Goal: Transaction & Acquisition: Obtain resource

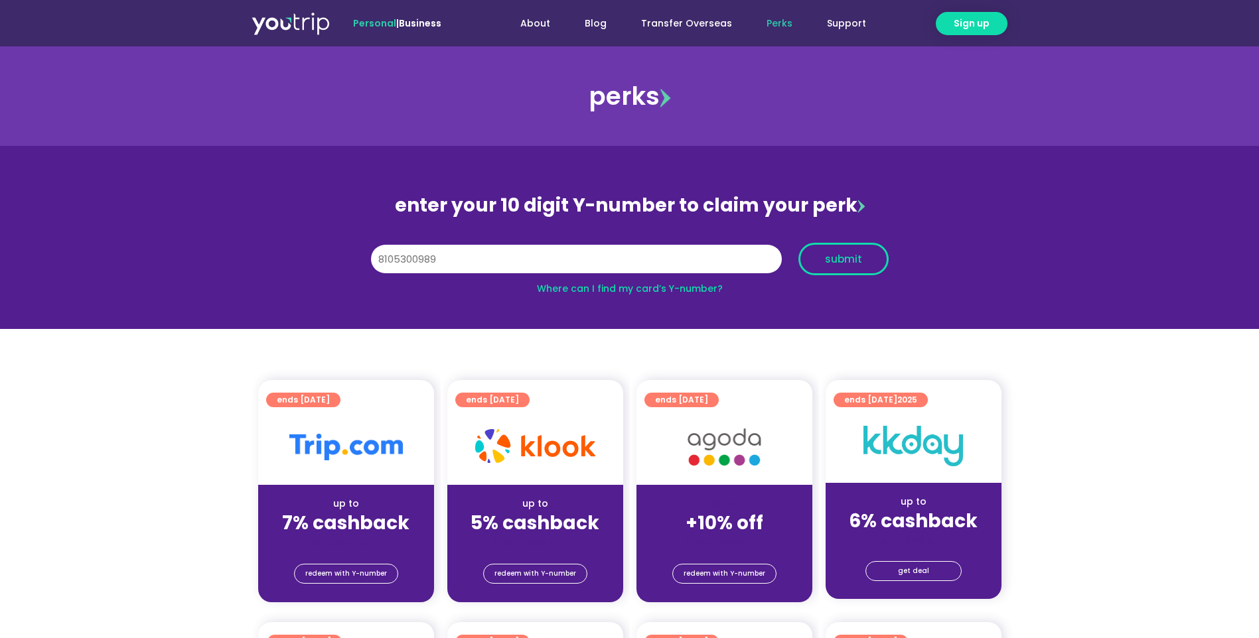
type input "8105300989"
click at [837, 264] on span "submit" at bounding box center [843, 259] width 37 height 10
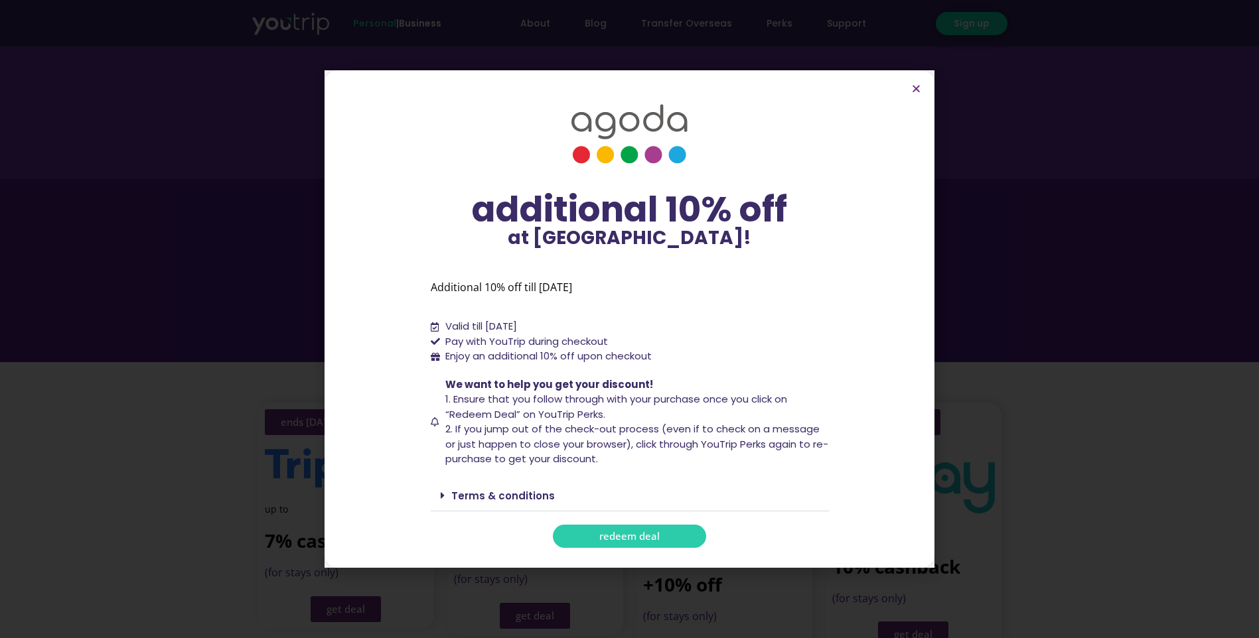
click at [674, 530] on link "redeem deal" at bounding box center [629, 536] width 153 height 23
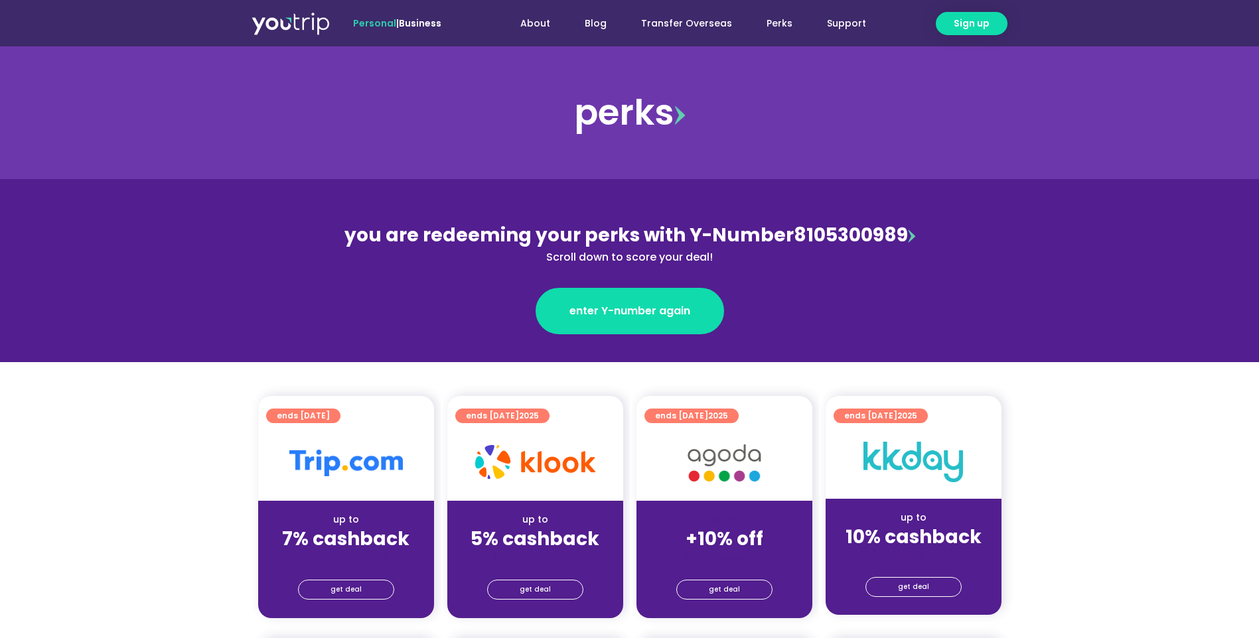
drag, startPoint x: 904, startPoint y: 232, endPoint x: 792, endPoint y: 231, distance: 111.5
click at [792, 231] on div "you are redeeming your perks with Y-Number 8105300989 Scroll down to score your…" at bounding box center [630, 244] width 576 height 44
copy div "8105300989"
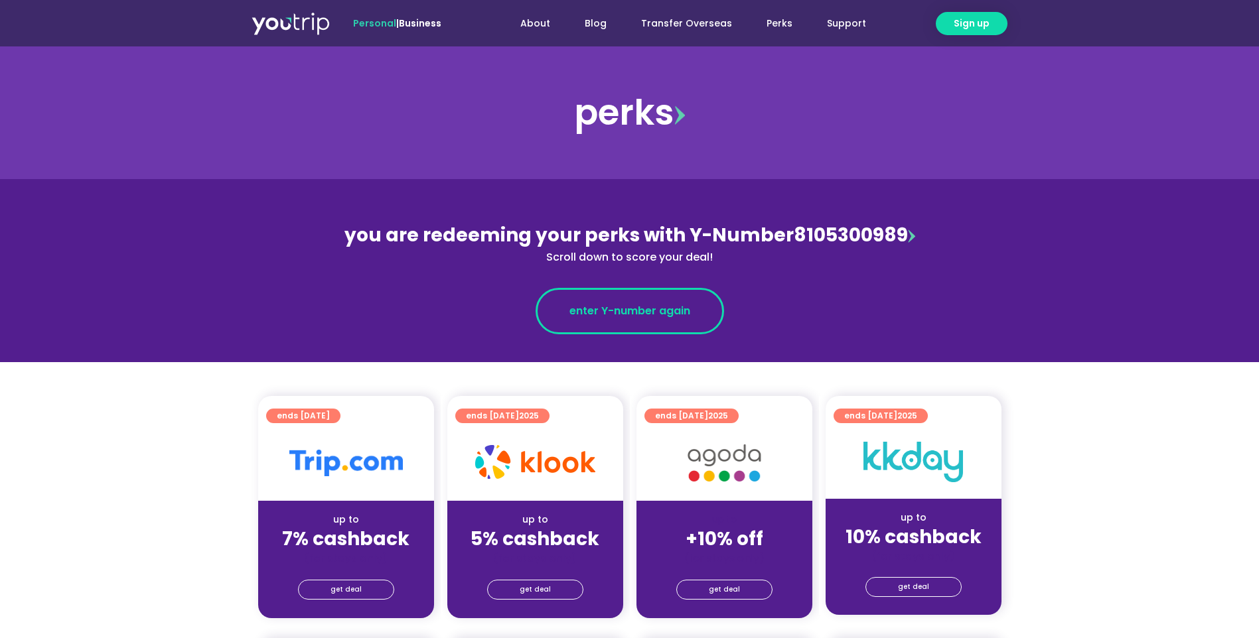
click at [619, 309] on span "enter Y-number again" at bounding box center [629, 311] width 121 height 16
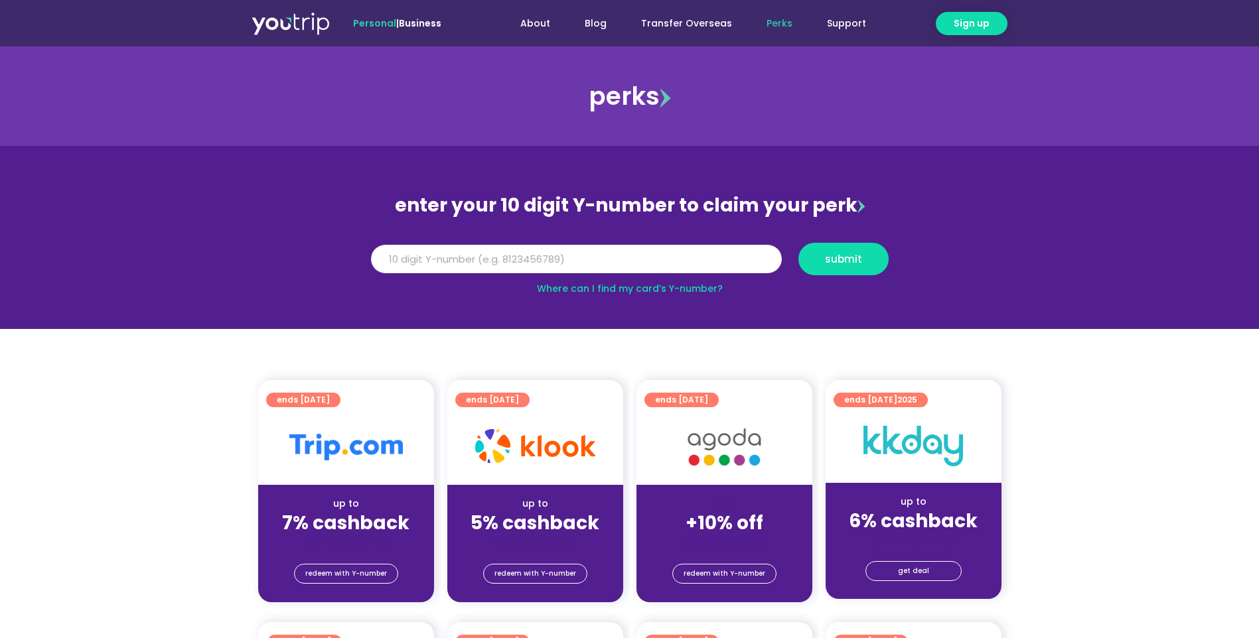
click at [585, 263] on input "Y Number" at bounding box center [576, 259] width 411 height 29
paste input "8105300989"
type input "8105300989"
click at [822, 259] on span "submit" at bounding box center [844, 259] width 68 height 10
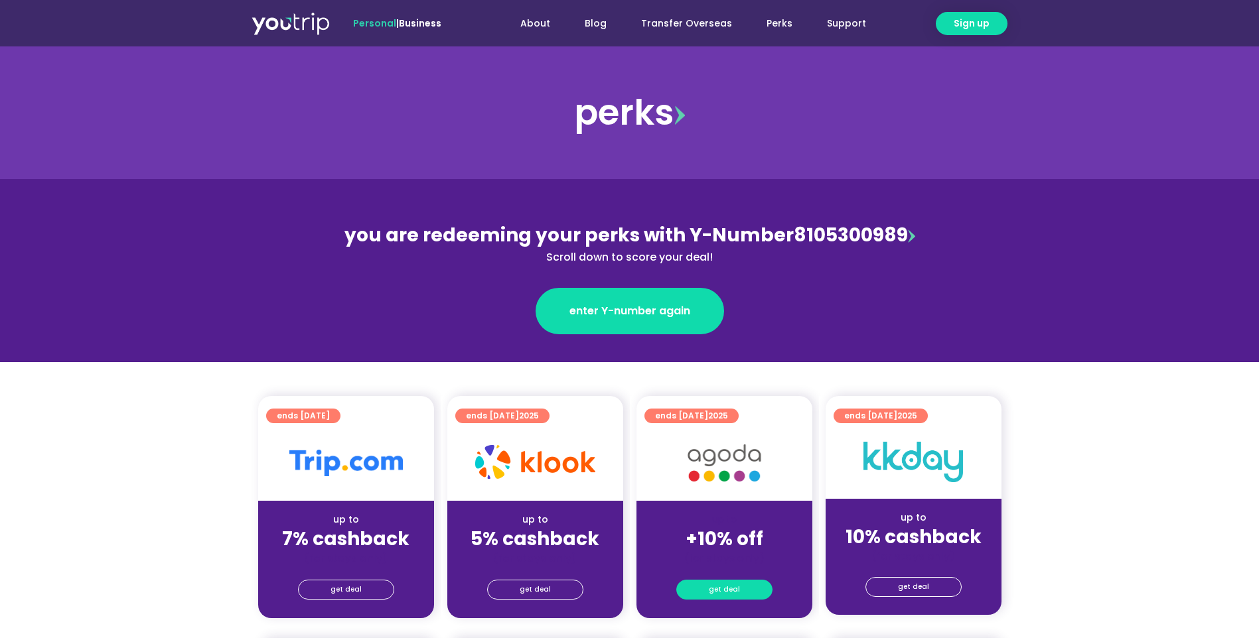
click at [730, 587] on span "get deal" at bounding box center [724, 590] width 31 height 19
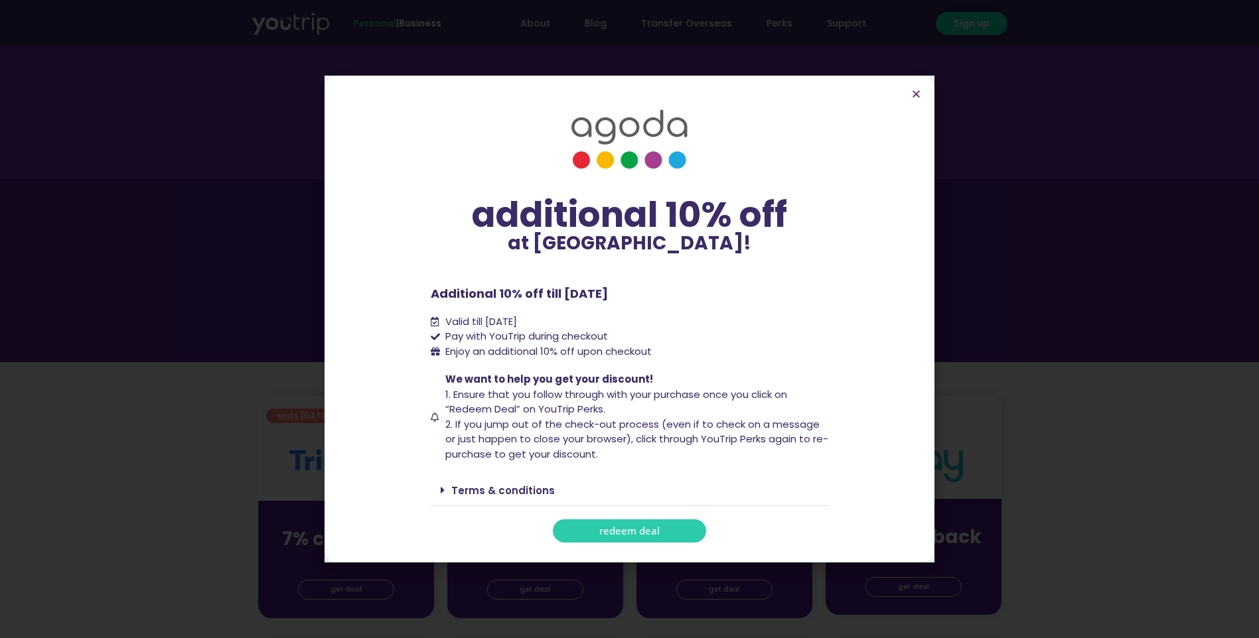
click at [666, 529] on link "redeem deal" at bounding box center [629, 531] width 153 height 23
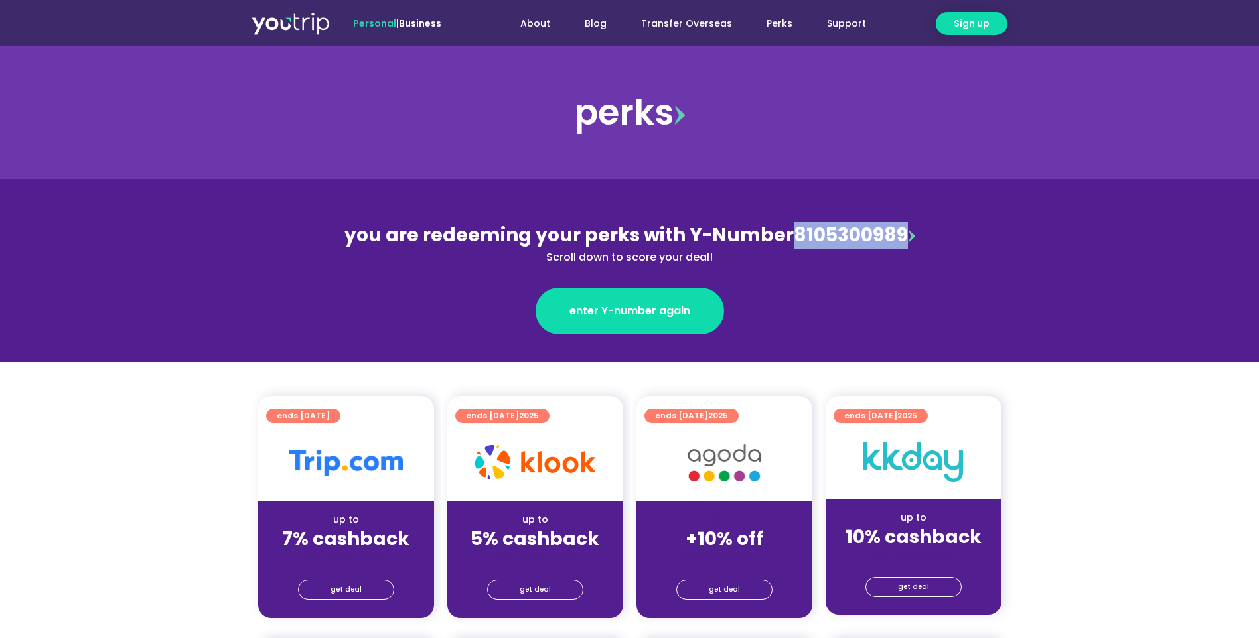
drag, startPoint x: 898, startPoint y: 232, endPoint x: 792, endPoint y: 244, distance: 106.9
click at [792, 244] on div "you are redeeming your perks with Y-Number 8105300989 Scroll down to score your…" at bounding box center [630, 244] width 576 height 44
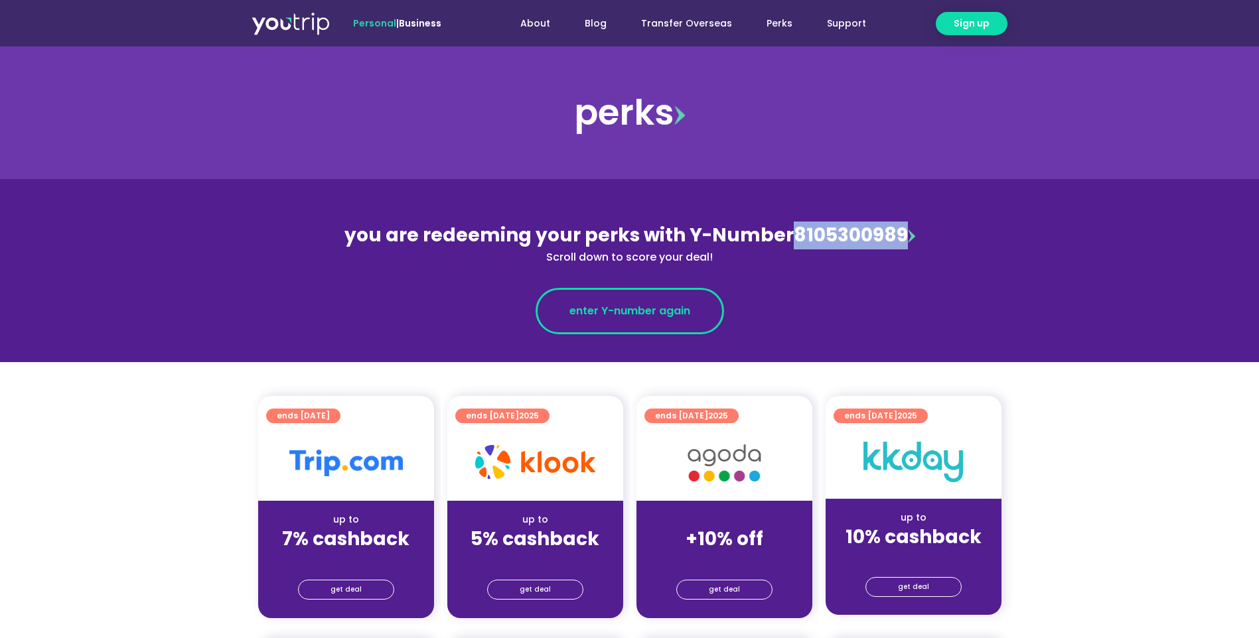
copy div "8105300989"
click at [602, 320] on link "enter Y-number again" at bounding box center [629, 311] width 188 height 46
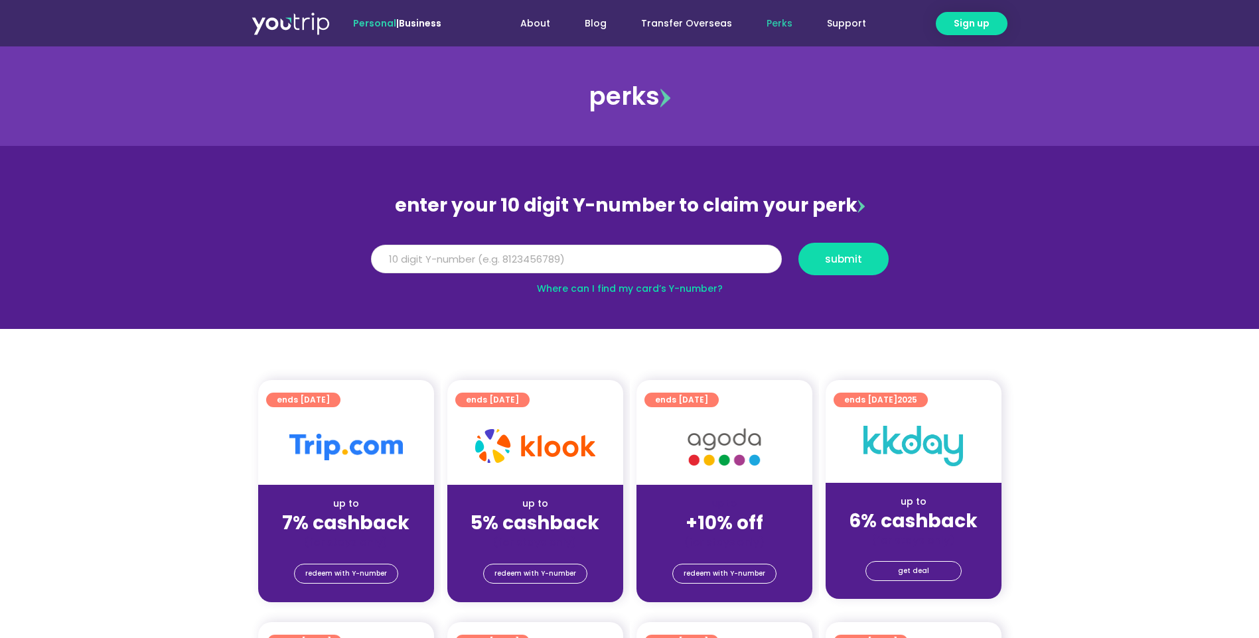
click at [553, 262] on input "Y Number" at bounding box center [576, 259] width 411 height 29
paste input "8105300989"
type input "8105300989"
click at [848, 271] on button "submit" at bounding box center [843, 259] width 90 height 33
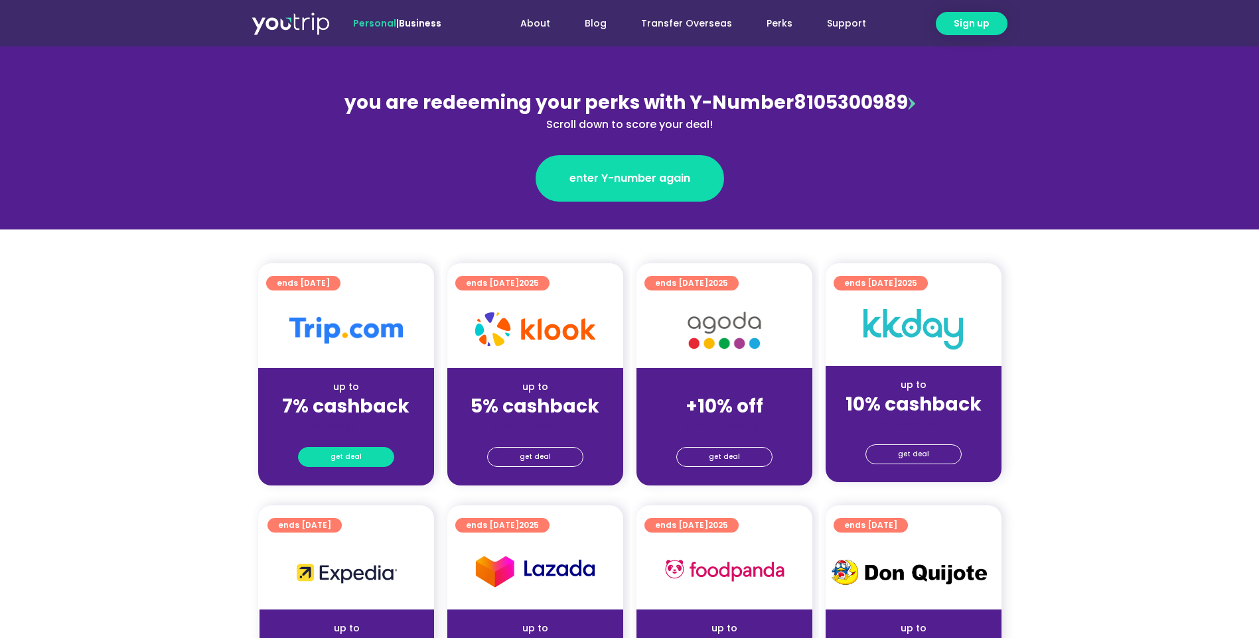
click at [347, 456] on span "get deal" at bounding box center [345, 457] width 31 height 19
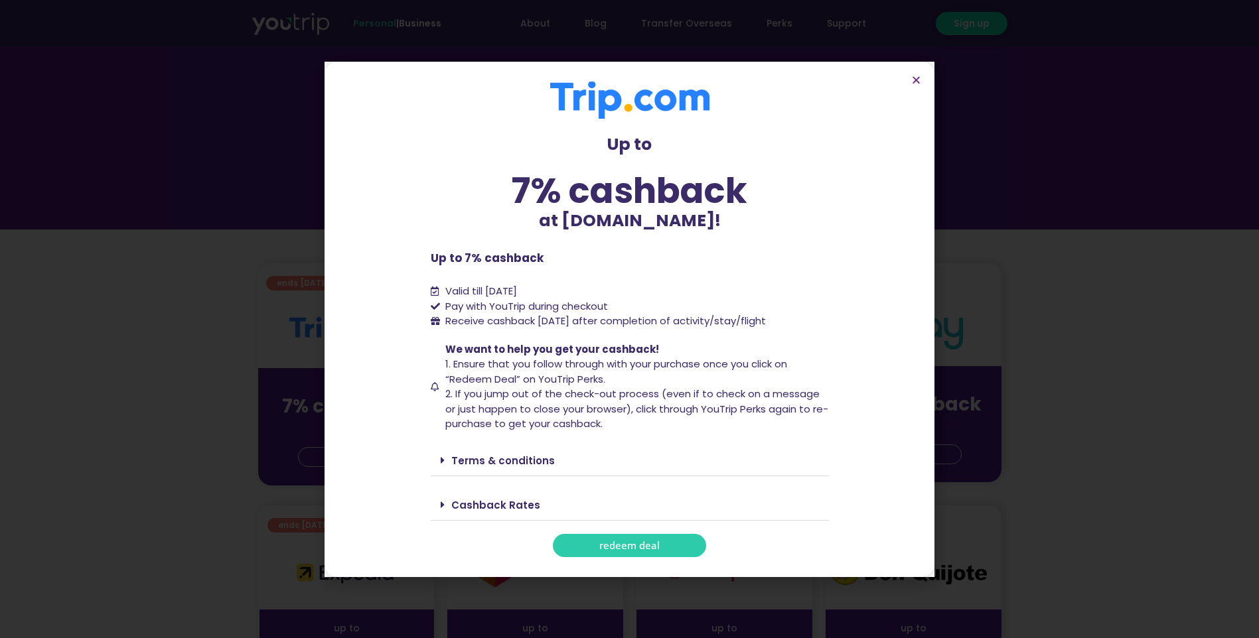
click at [644, 549] on span "redeem deal" at bounding box center [629, 546] width 60 height 10
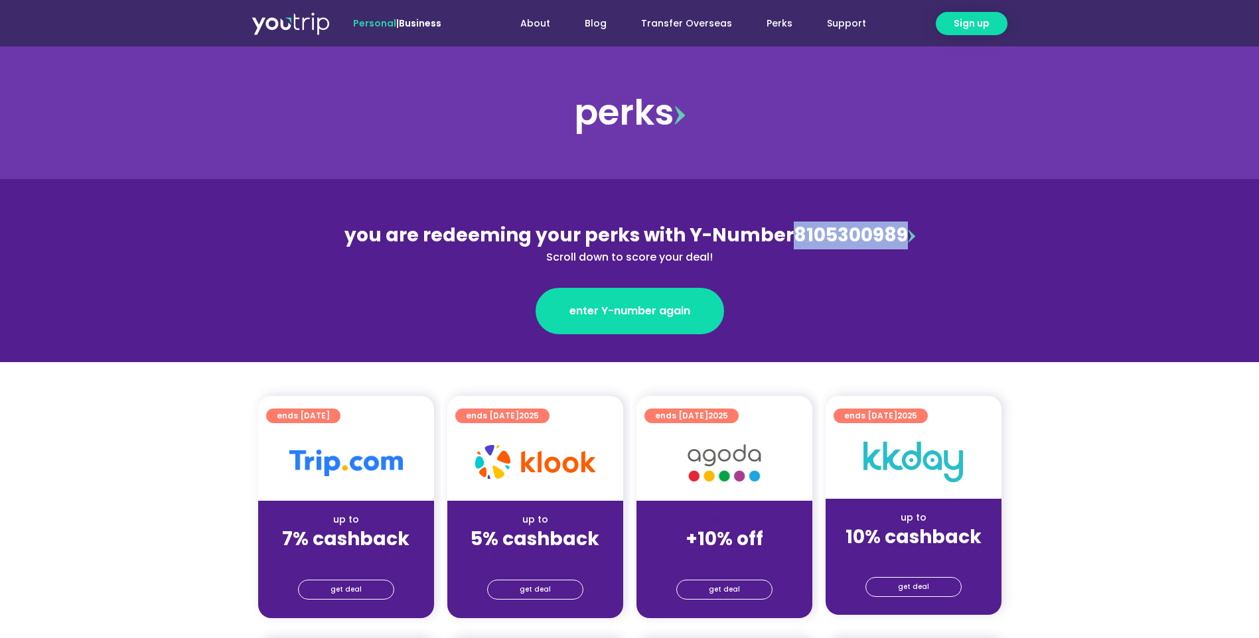
drag, startPoint x: 900, startPoint y: 236, endPoint x: 788, endPoint y: 232, distance: 111.5
click at [788, 232] on div "you are redeeming your perks with Y-Number 8105300989 Scroll down to score your…" at bounding box center [630, 244] width 576 height 44
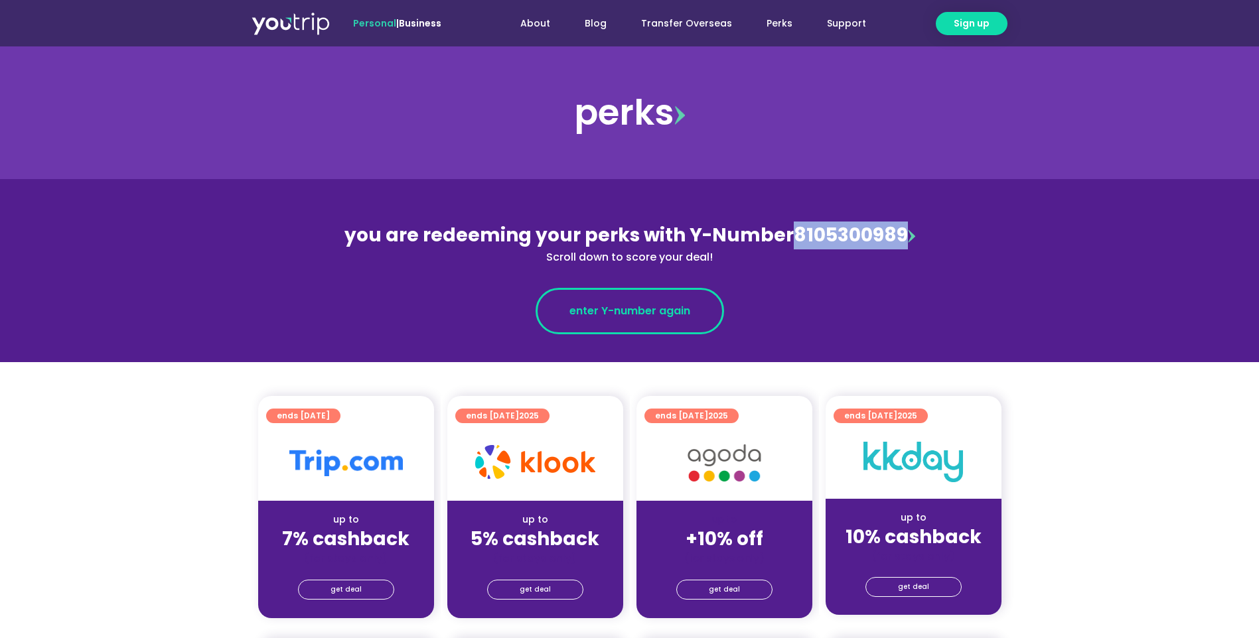
copy div "8105300989"
click at [638, 317] on span "enter Y-number again" at bounding box center [629, 311] width 121 height 16
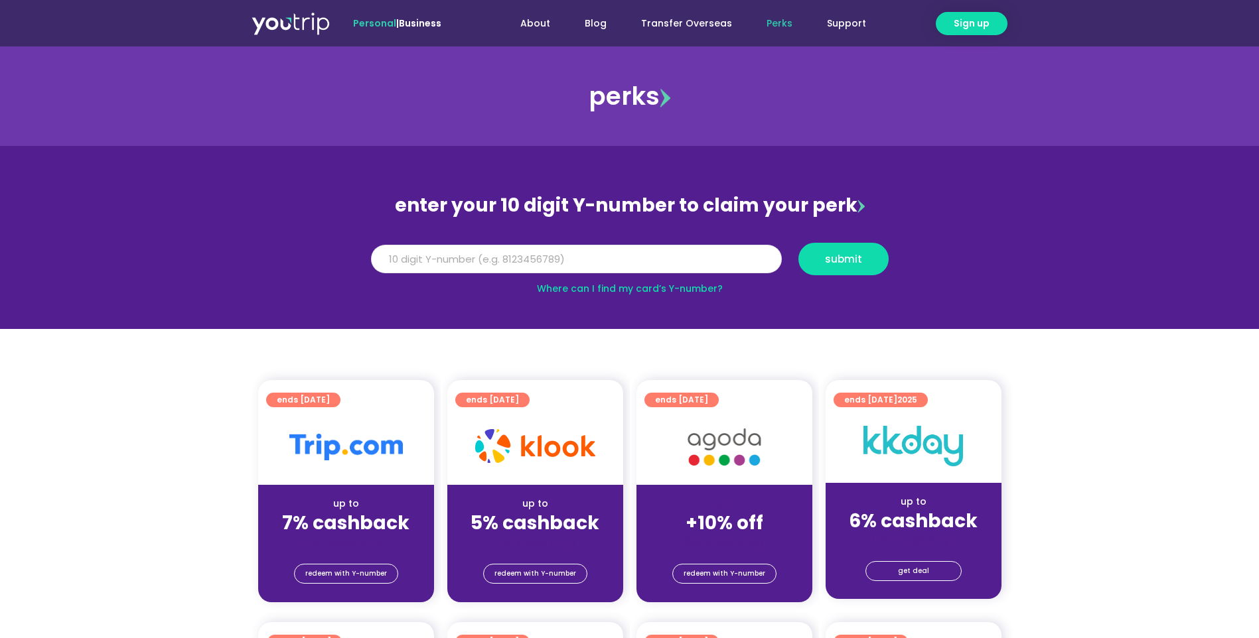
drag, startPoint x: 0, startPoint y: 0, endPoint x: 631, endPoint y: 266, distance: 684.9
click at [595, 262] on input "Y Number" at bounding box center [576, 259] width 411 height 29
paste input "8105300989"
type input "8105300989"
click at [843, 251] on button "submit" at bounding box center [843, 259] width 90 height 33
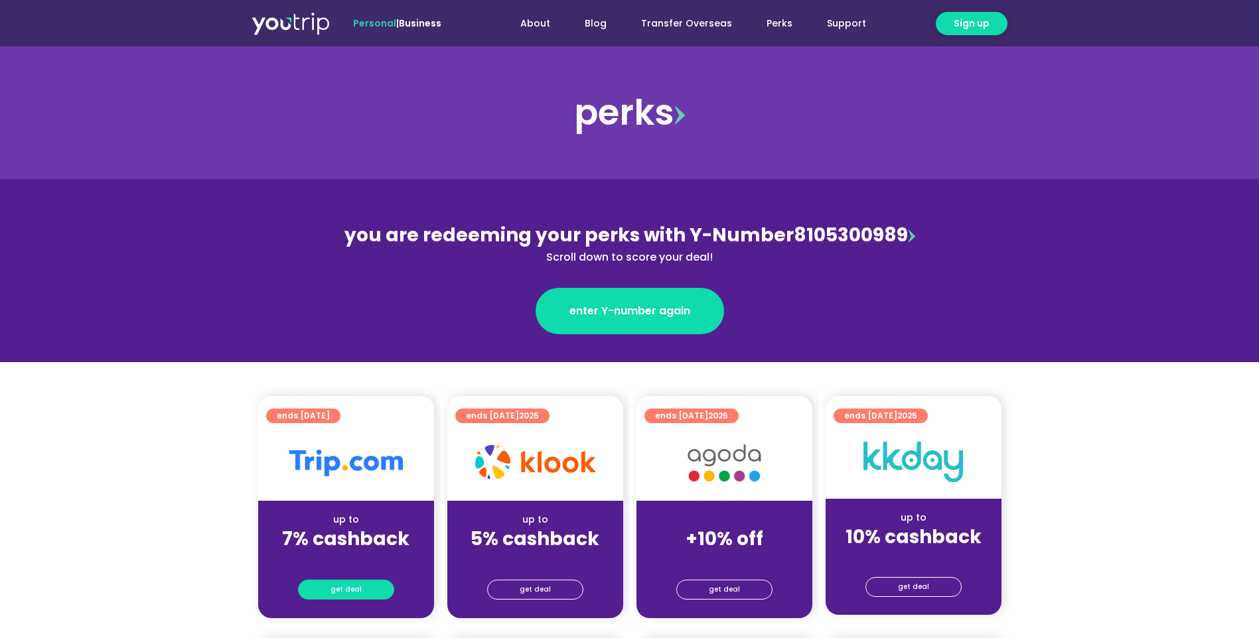
click at [332, 589] on link "get deal" at bounding box center [346, 590] width 96 height 20
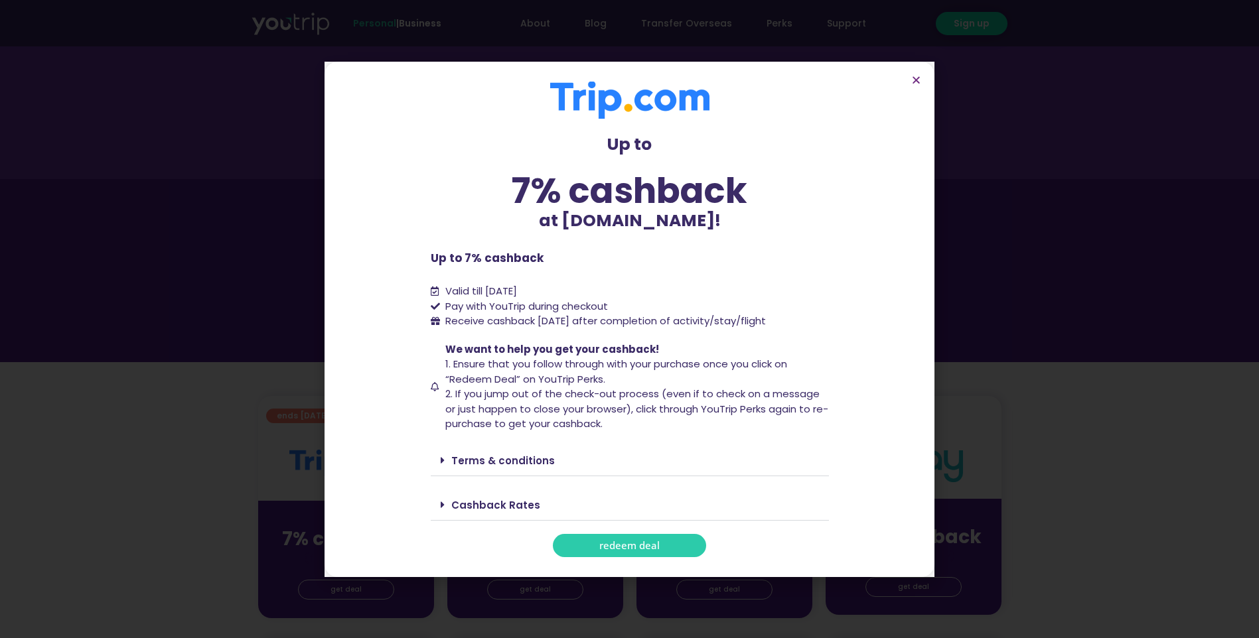
click at [649, 541] on span "redeem deal" at bounding box center [629, 546] width 60 height 10
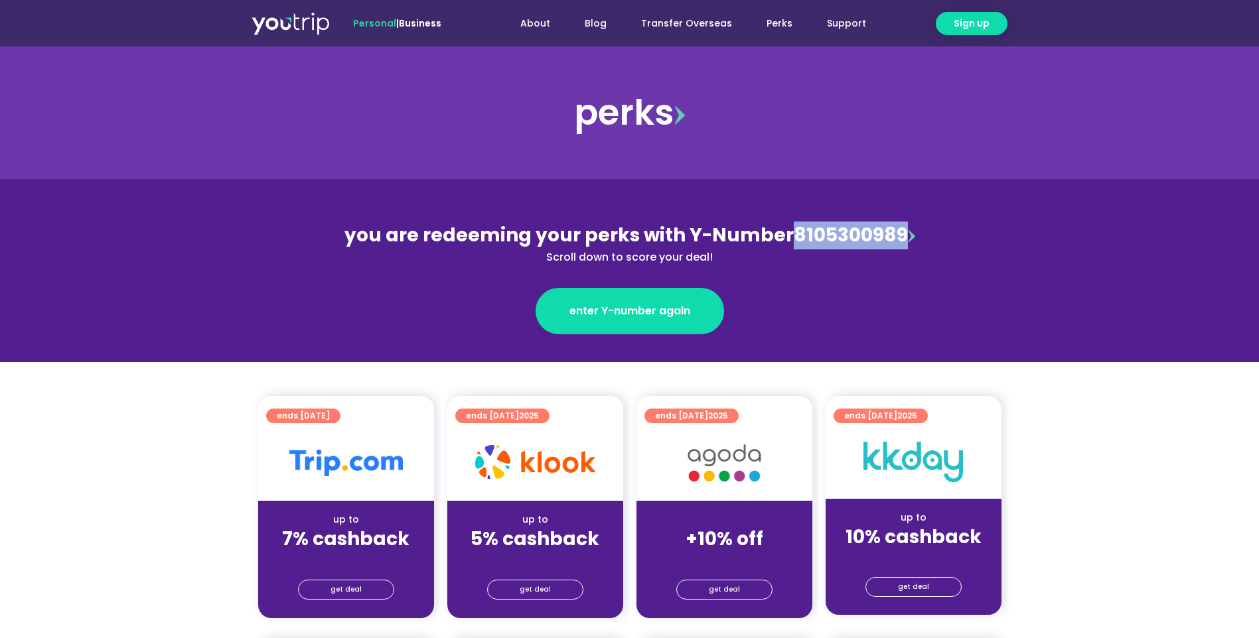
drag, startPoint x: 902, startPoint y: 234, endPoint x: 791, endPoint y: 230, distance: 110.9
click at [791, 230] on div "you are redeeming your perks with Y-Number 8105300989 Scroll down to score your…" at bounding box center [630, 244] width 576 height 44
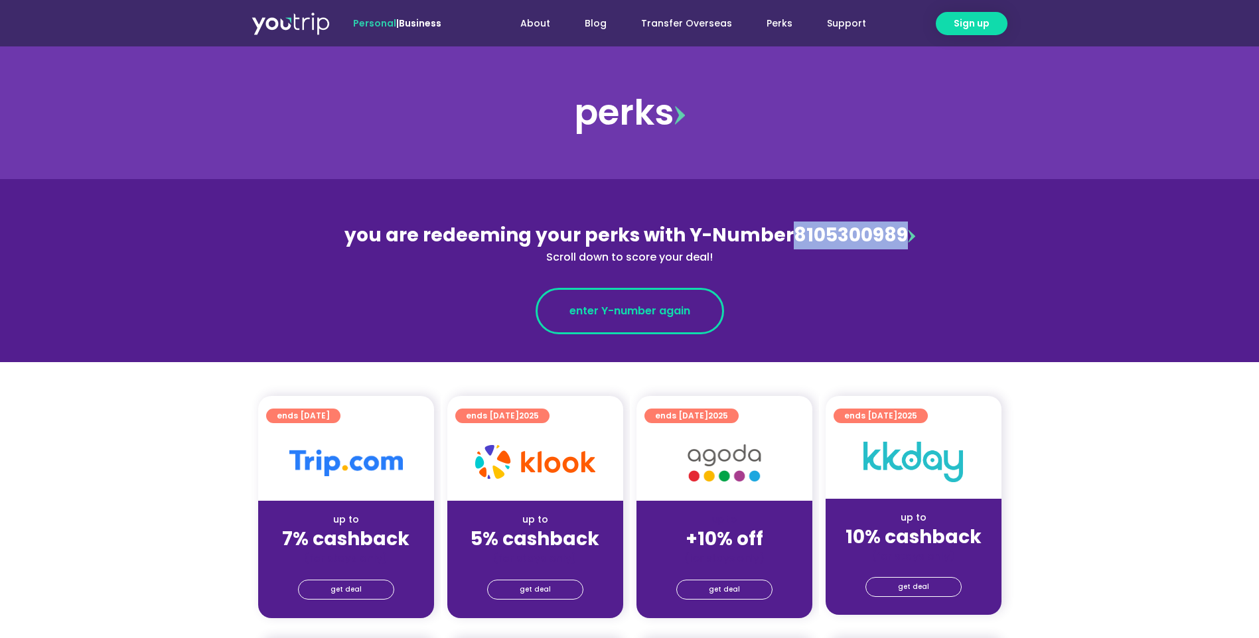
copy div "8105300989"
click at [667, 307] on span "enter Y-number again" at bounding box center [629, 311] width 121 height 16
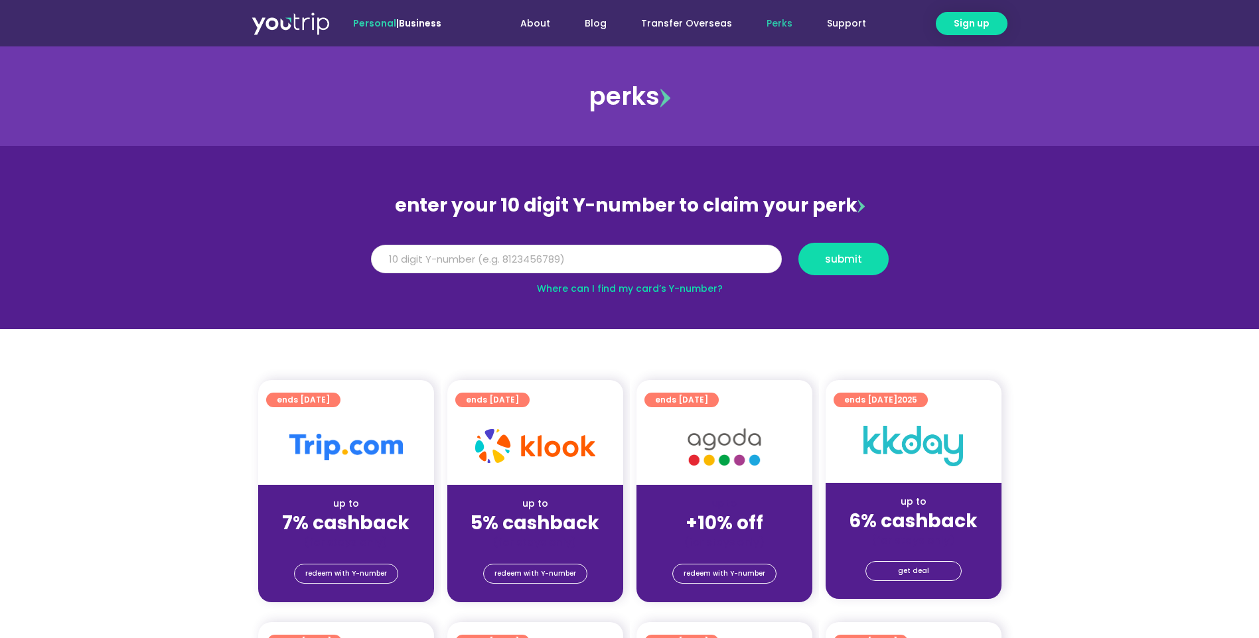
click at [656, 268] on input "Y Number" at bounding box center [576, 259] width 411 height 29
click at [665, 264] on input "Y Number" at bounding box center [576, 259] width 411 height 29
paste input "8105300989"
type input "8105300989"
click at [845, 258] on span "submit" at bounding box center [843, 259] width 37 height 10
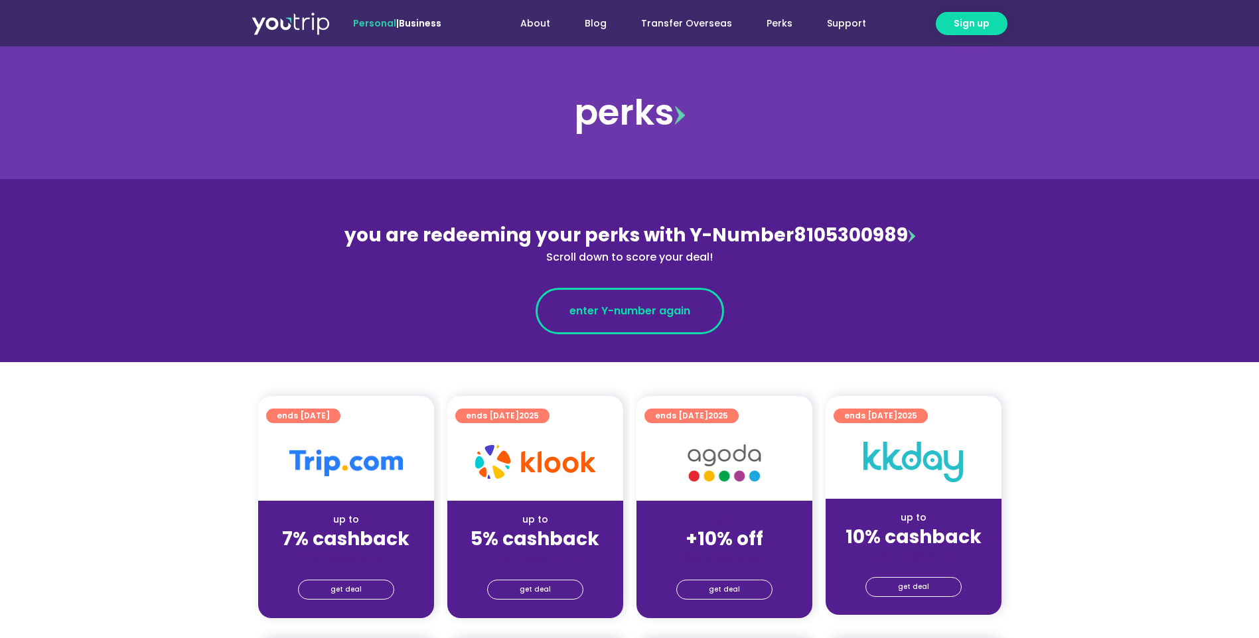
click at [651, 313] on span "enter Y-number again" at bounding box center [629, 311] width 121 height 16
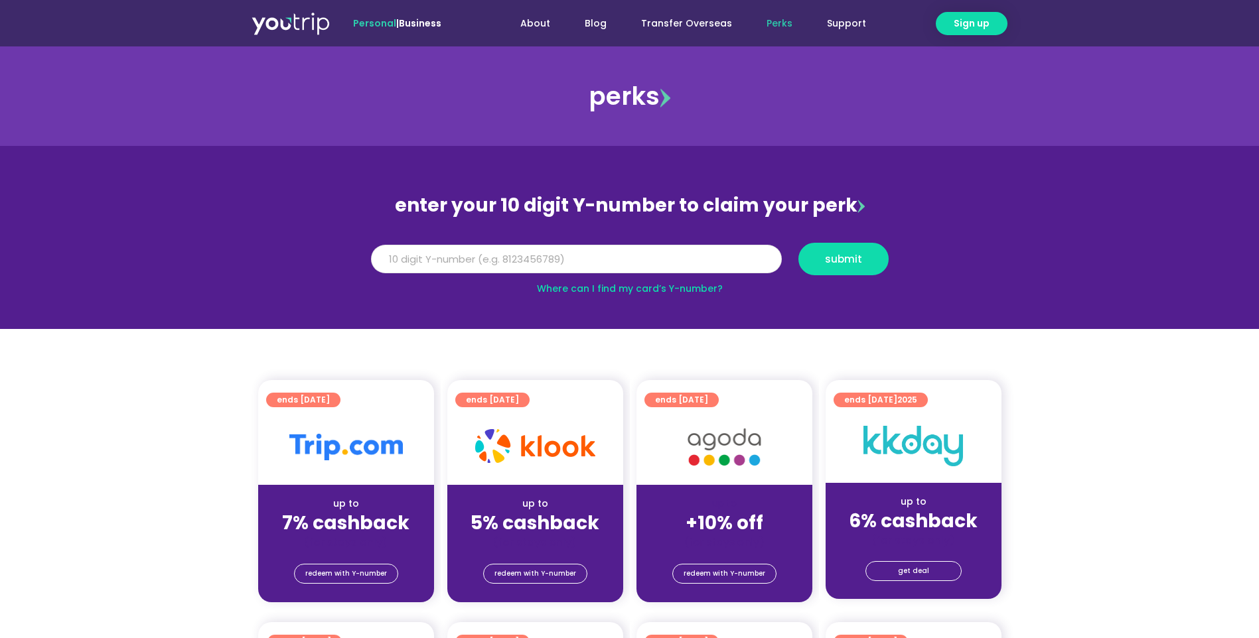
click at [606, 265] on input "Y Number" at bounding box center [576, 259] width 411 height 29
paste input "8105300989"
type input "8105300989"
click at [837, 256] on span "submit" at bounding box center [843, 259] width 37 height 10
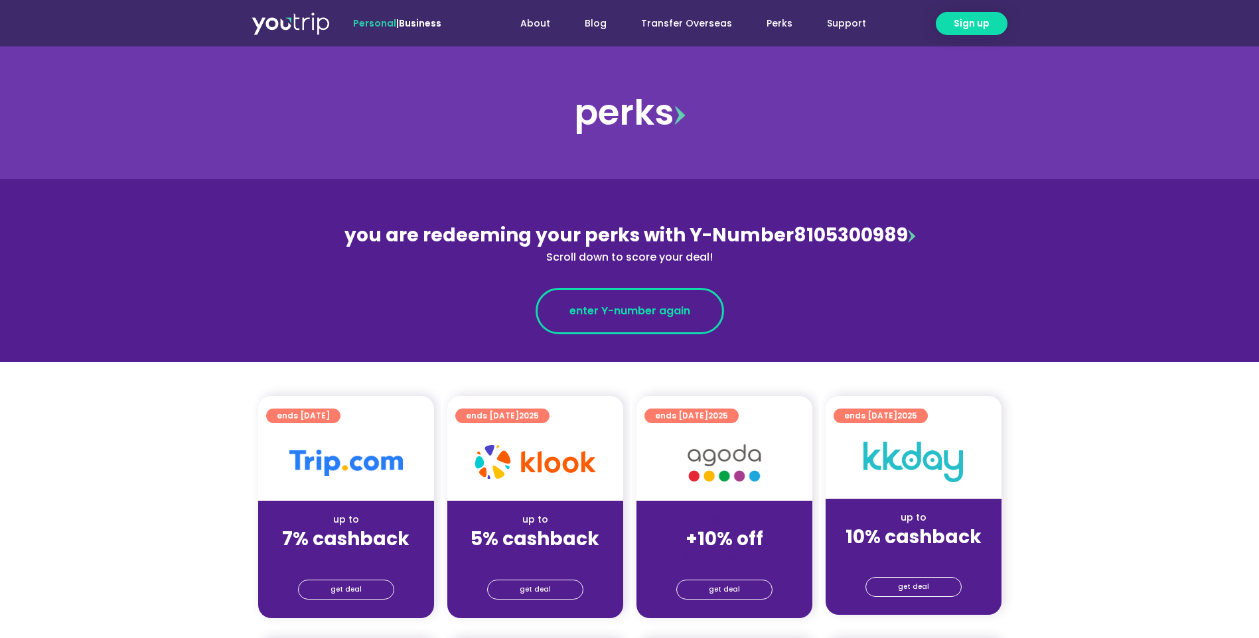
click at [672, 313] on span "enter Y-number again" at bounding box center [629, 311] width 121 height 16
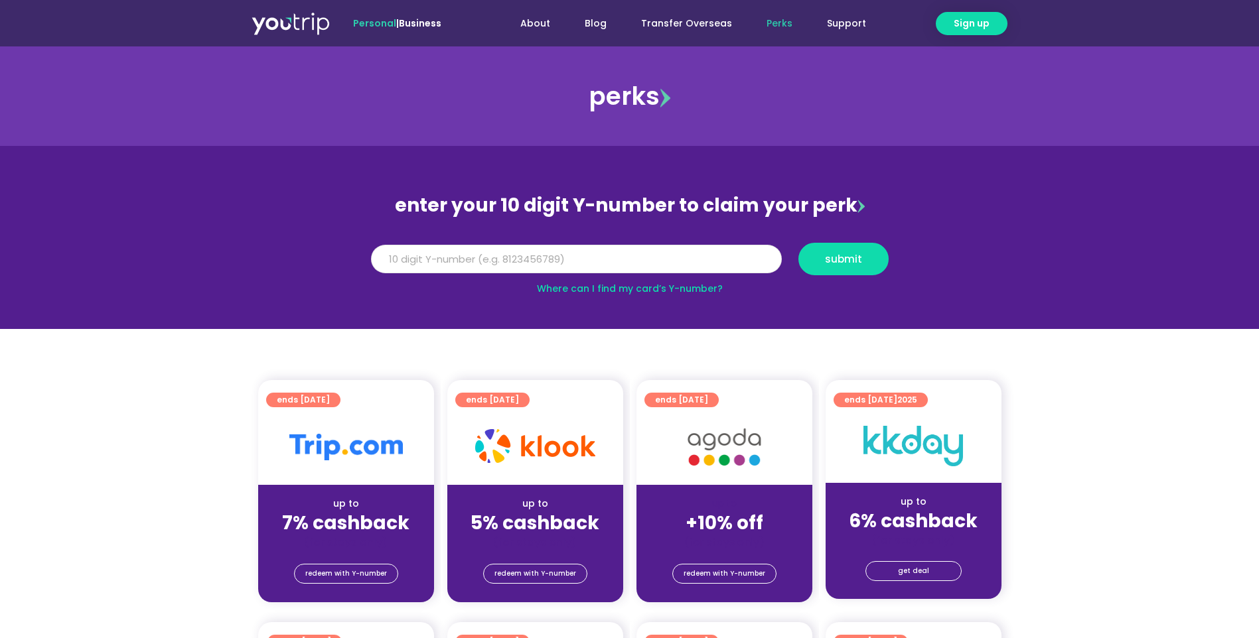
click at [515, 248] on input "Y Number" at bounding box center [576, 259] width 411 height 29
paste input "8105300989"
type input "8105300989"
click at [334, 575] on span "redeem with Y-number" at bounding box center [346, 574] width 82 height 19
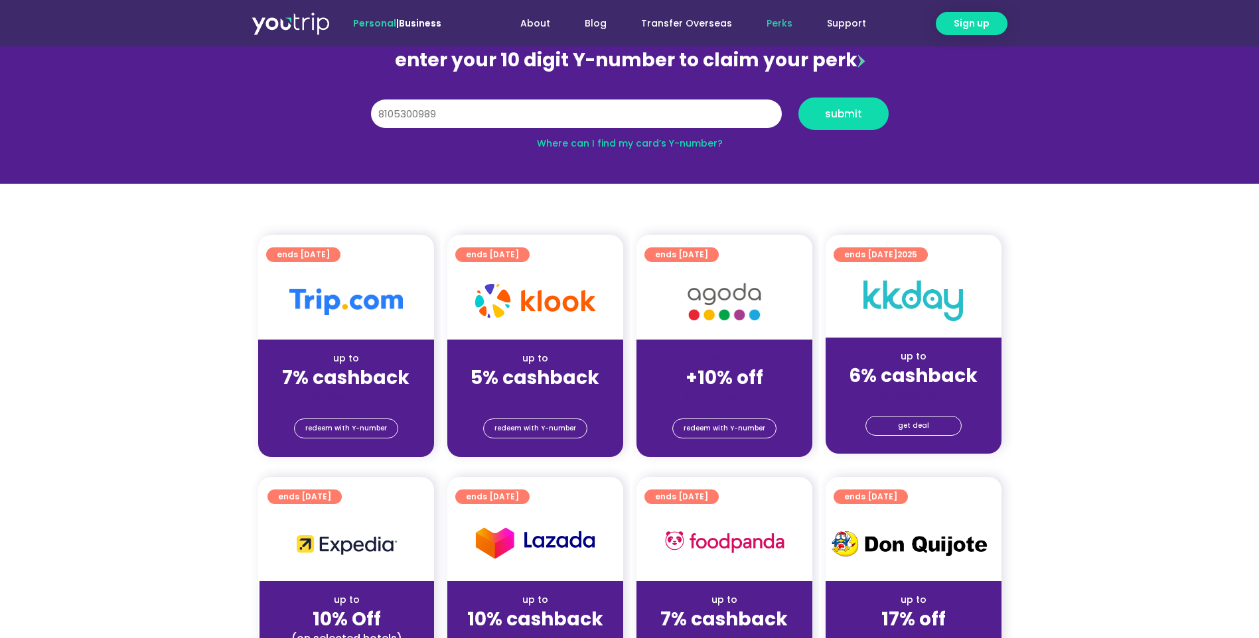
scroll to position [146, 0]
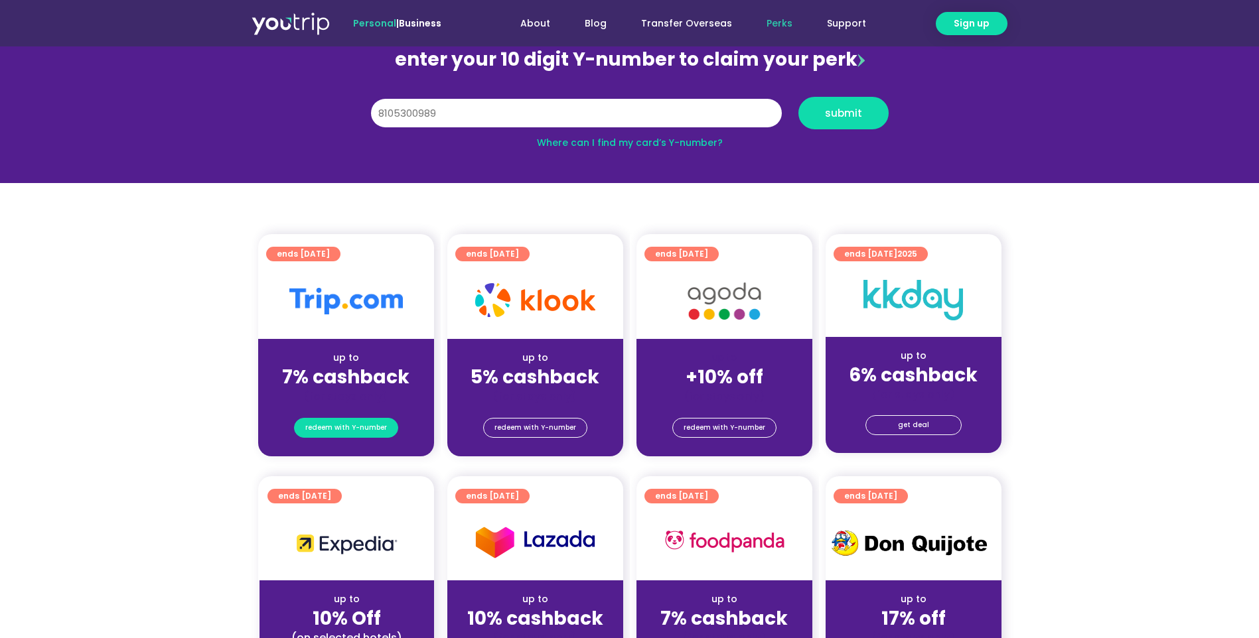
click at [342, 426] on span "redeem with Y-number" at bounding box center [346, 428] width 82 height 19
click at [853, 117] on span "submit" at bounding box center [843, 113] width 37 height 10
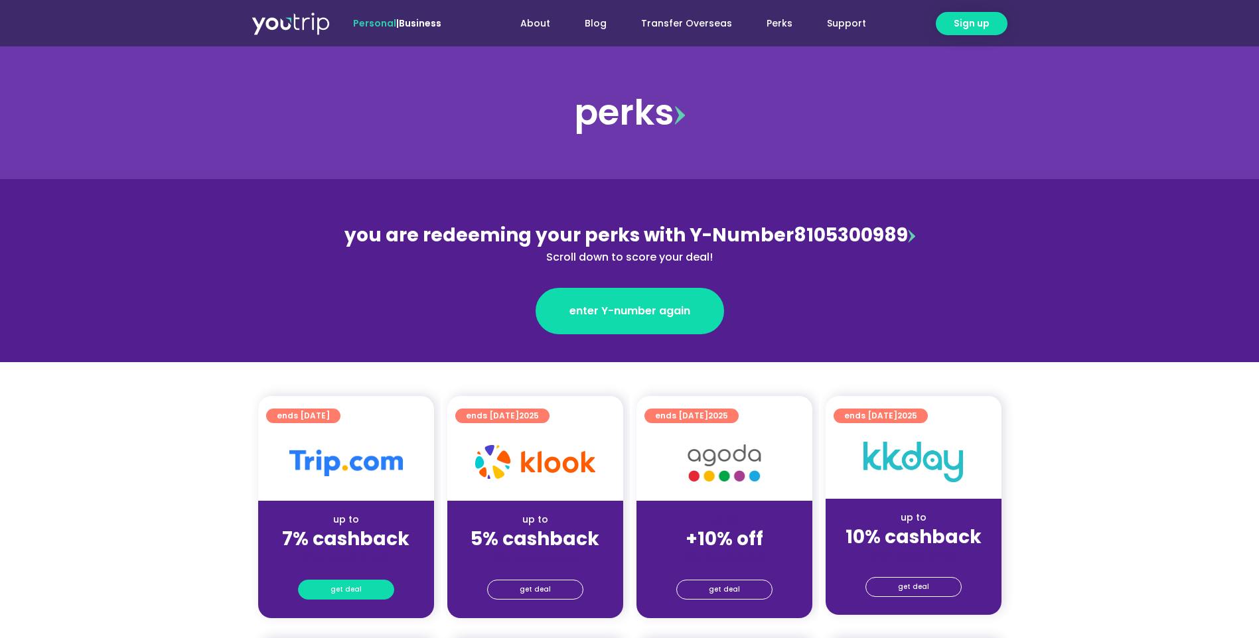
click at [329, 592] on link "get deal" at bounding box center [346, 590] width 96 height 20
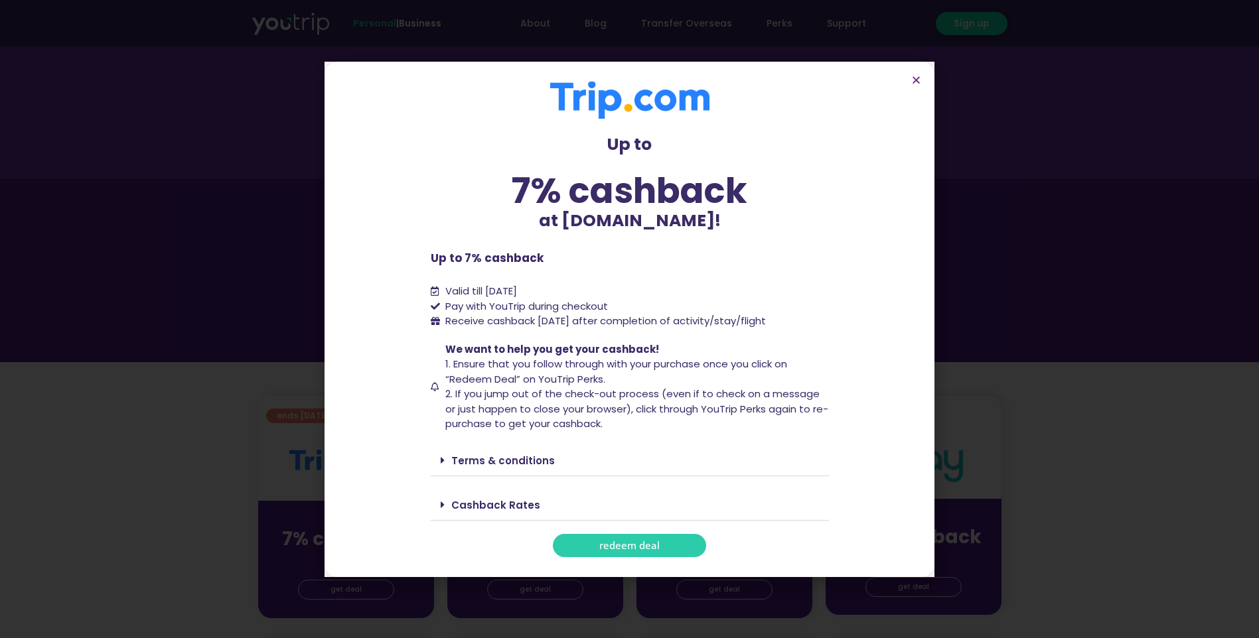
click at [647, 539] on link "redeem deal" at bounding box center [629, 545] width 153 height 23
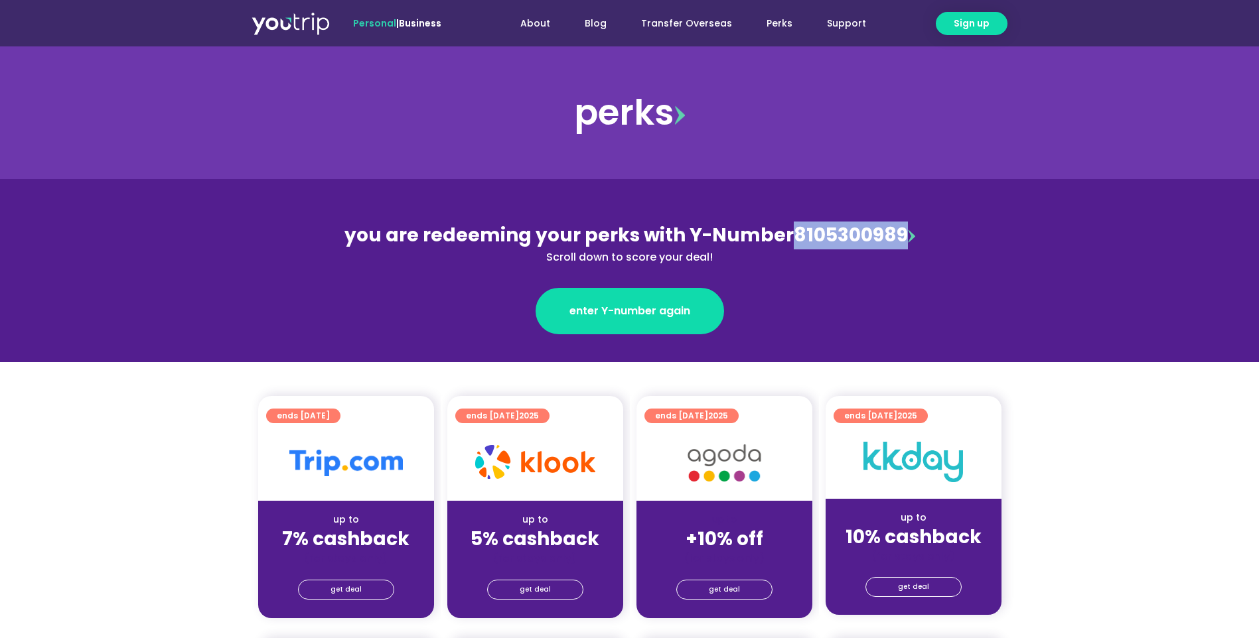
drag, startPoint x: 903, startPoint y: 229, endPoint x: 788, endPoint y: 236, distance: 115.7
click at [788, 236] on div "you are redeeming your perks with Y-Number 8105300989 Scroll down to score your…" at bounding box center [630, 244] width 576 height 44
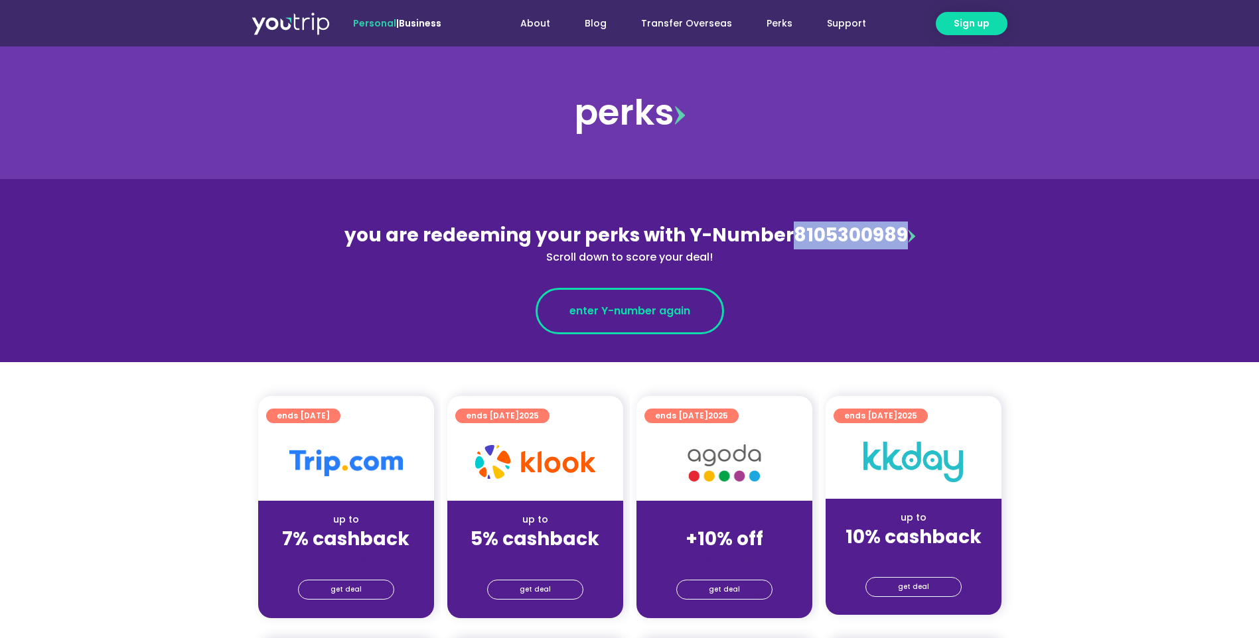
copy div "8105300989"
click at [668, 300] on link "enter Y-number again" at bounding box center [629, 311] width 188 height 46
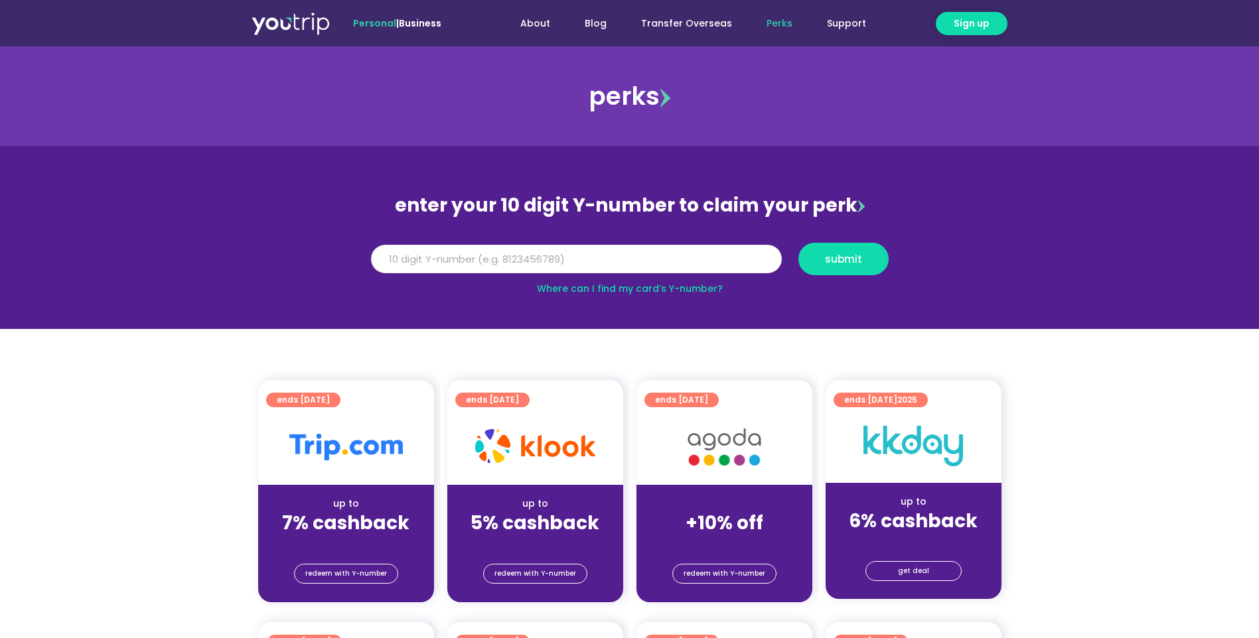
click at [619, 267] on input "Y Number" at bounding box center [576, 259] width 411 height 29
paste input "8105300989"
type input "8105300989"
click at [856, 263] on span "submit" at bounding box center [843, 259] width 37 height 10
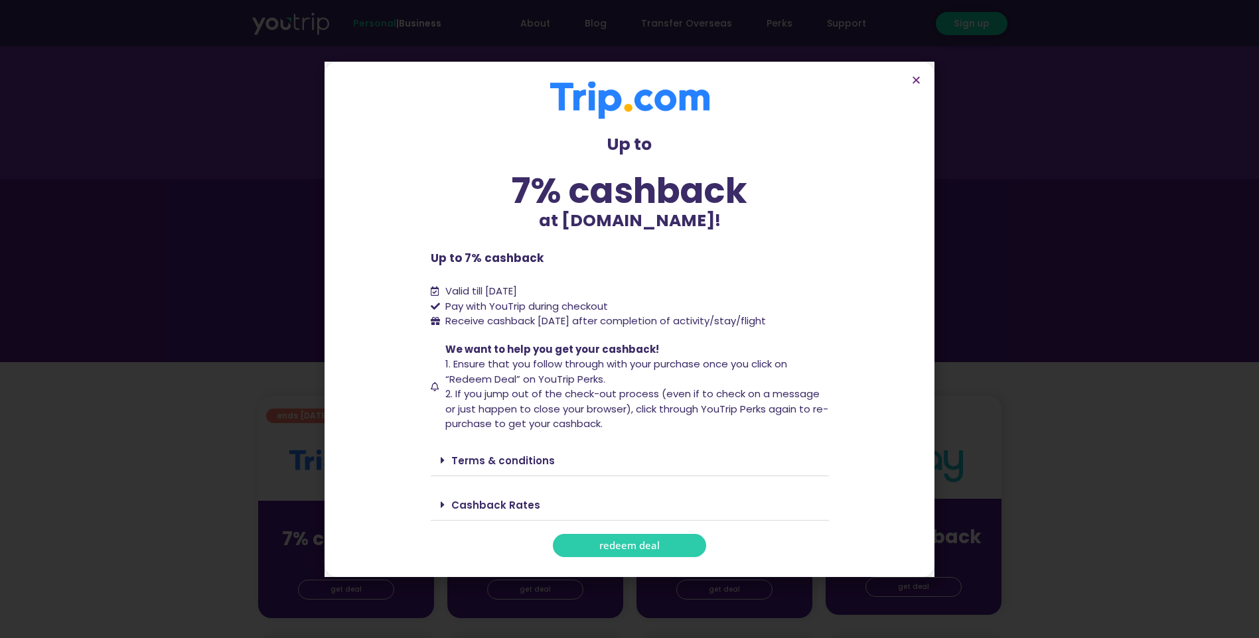
click at [656, 541] on span "redeem deal" at bounding box center [629, 546] width 60 height 10
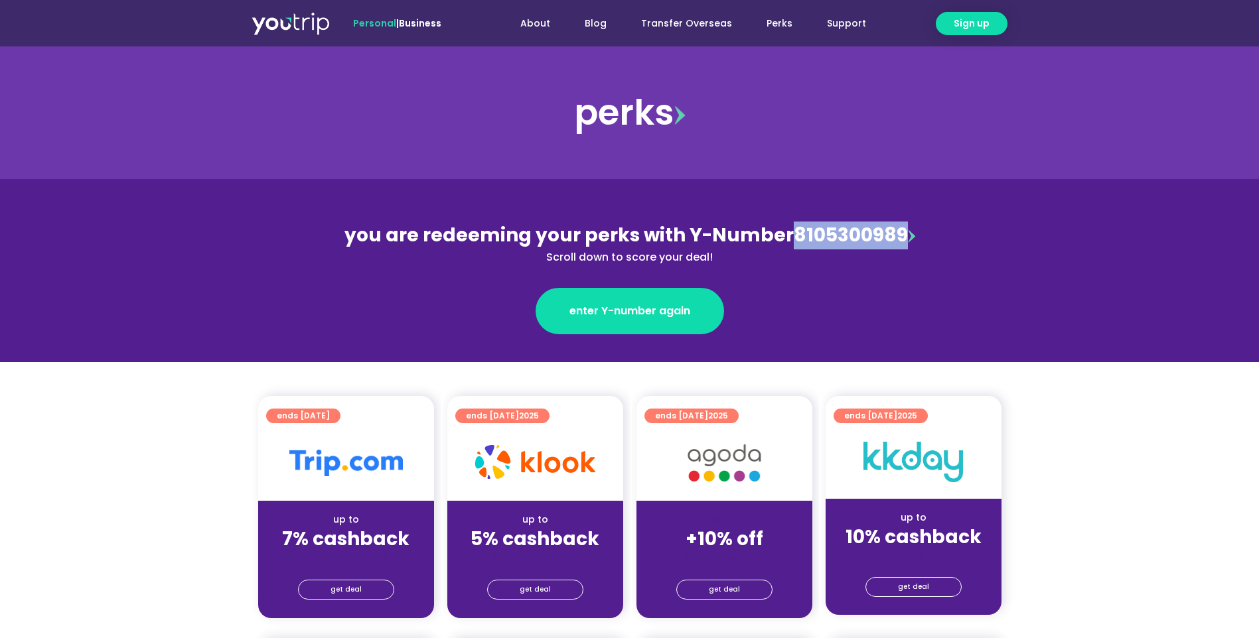
drag, startPoint x: 903, startPoint y: 237, endPoint x: 786, endPoint y: 242, distance: 117.5
click at [786, 242] on div "you are redeeming your perks with Y-Number 8105300989 Scroll down to score your…" at bounding box center [630, 244] width 576 height 44
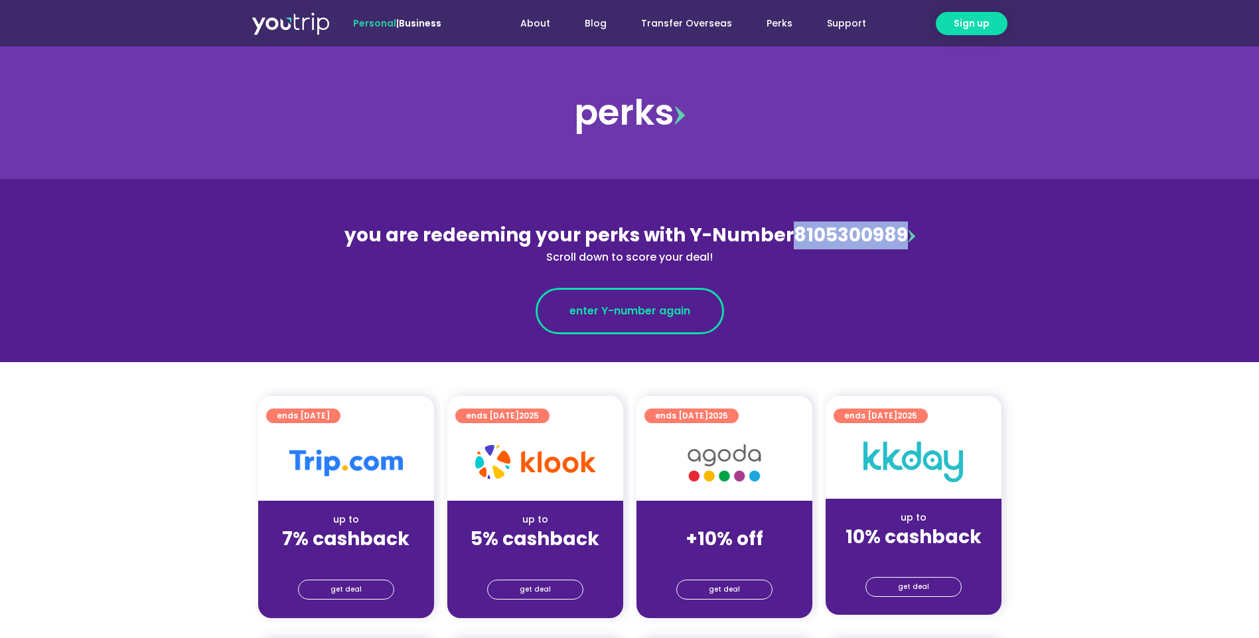
copy div "8105300989"
click at [646, 310] on span "enter Y-number again" at bounding box center [629, 311] width 121 height 16
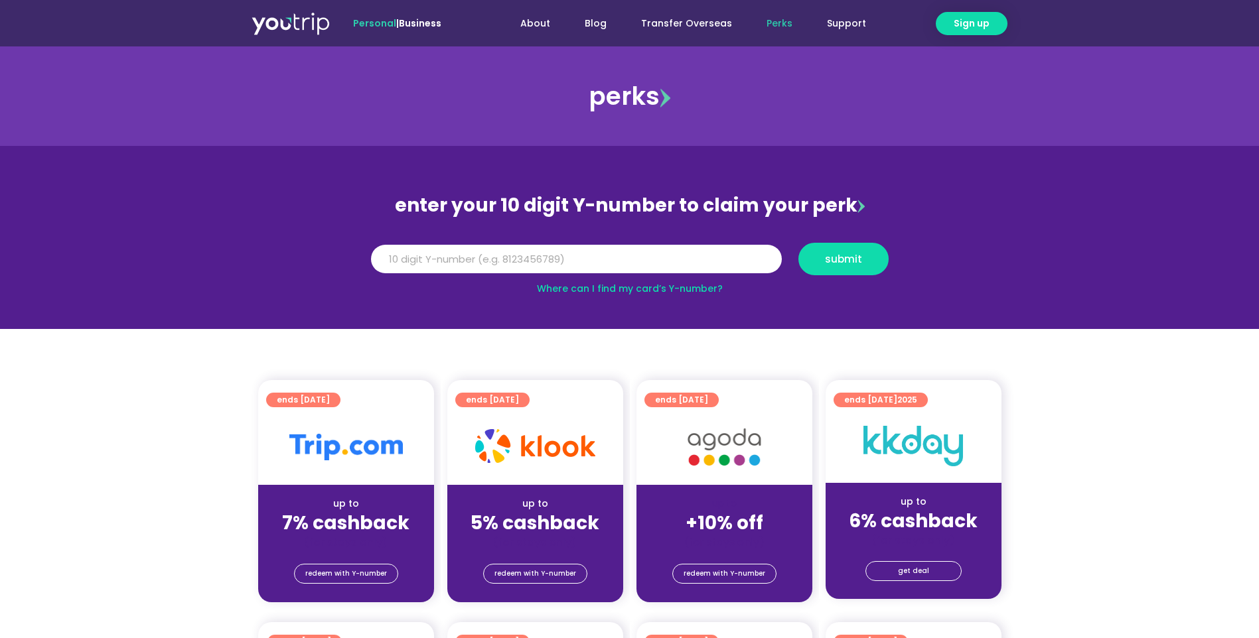
click at [536, 265] on input "Y Number" at bounding box center [576, 259] width 411 height 29
type input "8105300989"
click at [841, 257] on span "submit" at bounding box center [843, 259] width 37 height 10
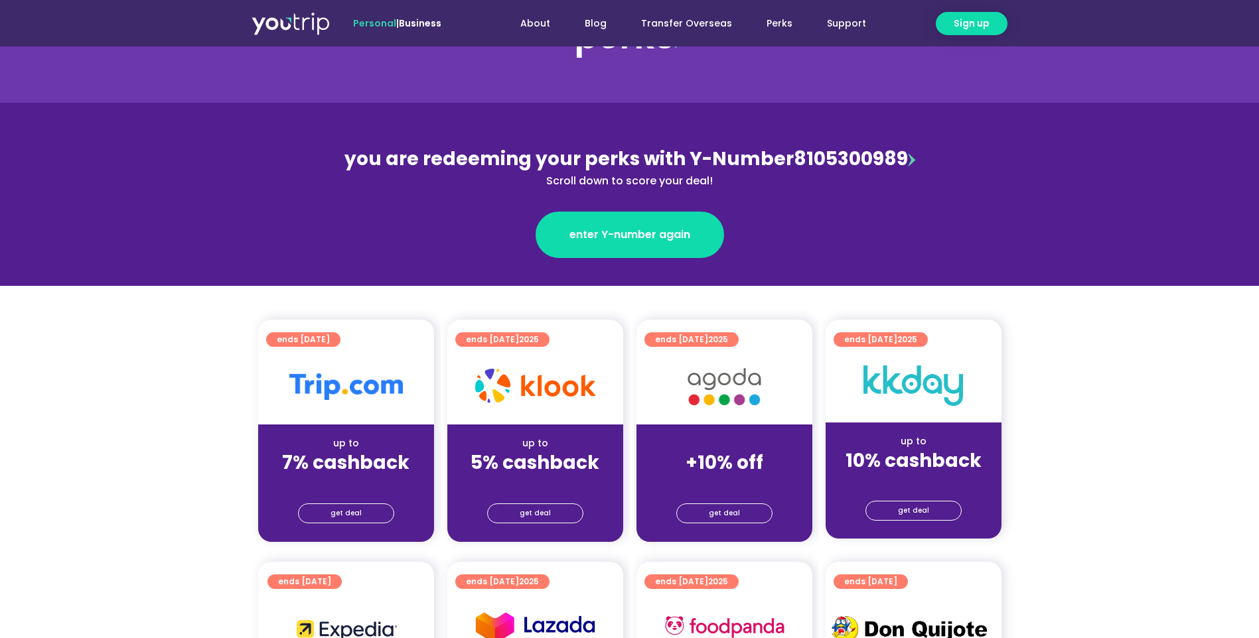
scroll to position [133, 0]
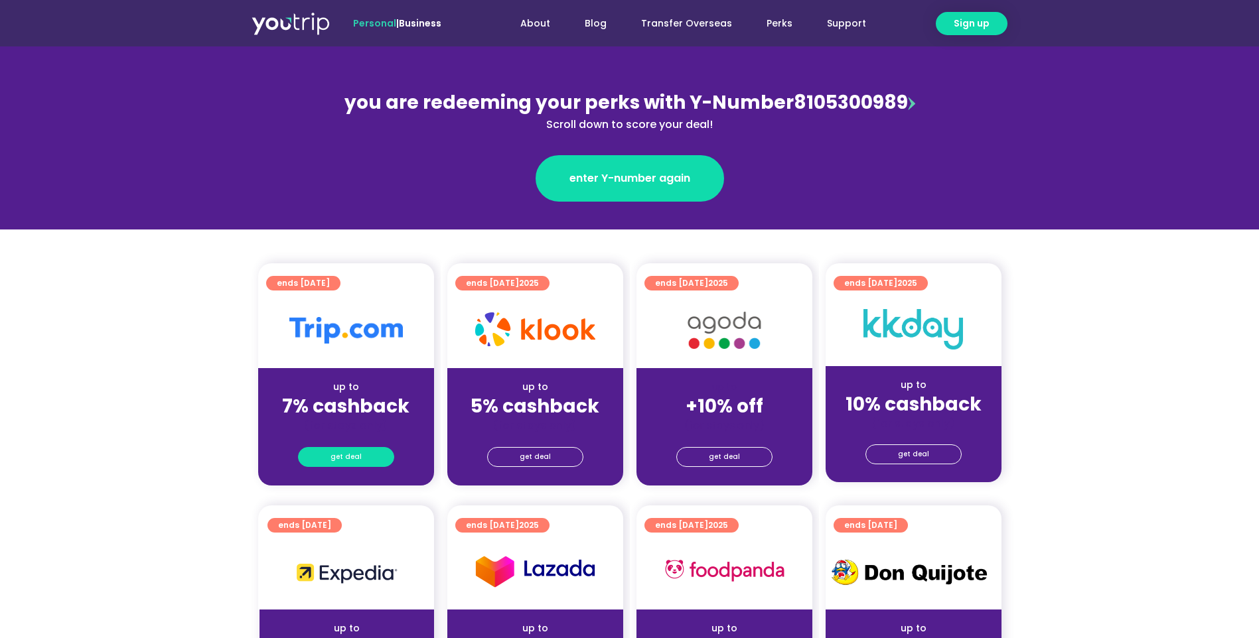
click at [350, 456] on span "get deal" at bounding box center [345, 457] width 31 height 19
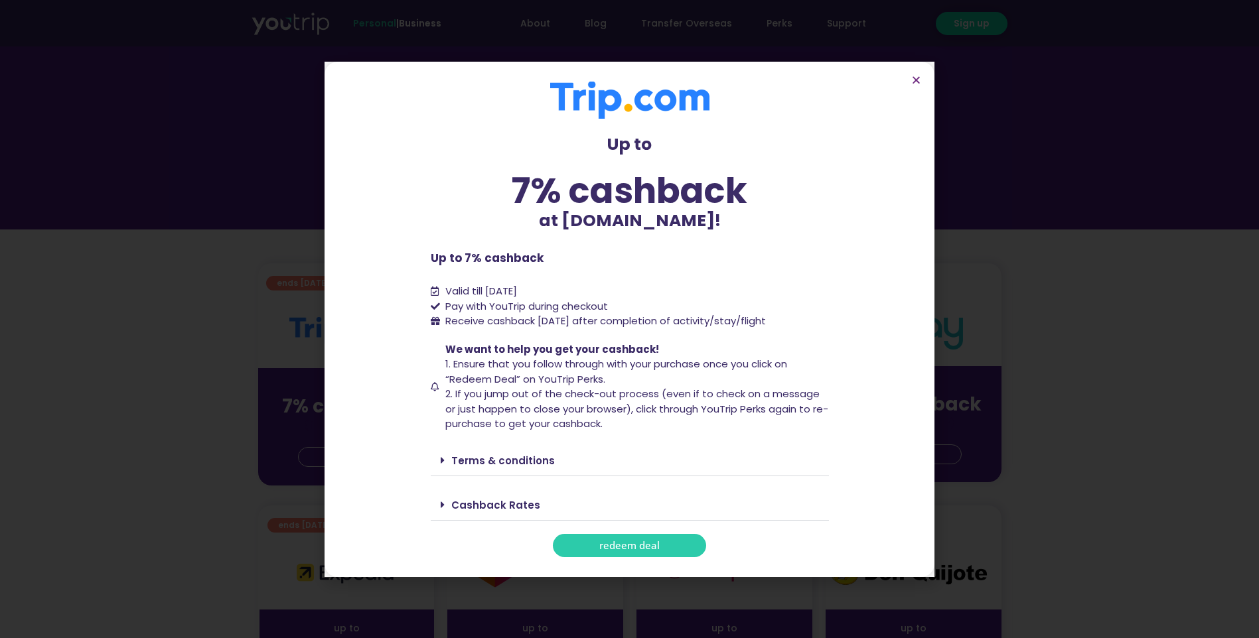
click at [626, 546] on span "redeem deal" at bounding box center [629, 546] width 60 height 10
click at [916, 80] on icon "Close" at bounding box center [916, 80] width 10 height 10
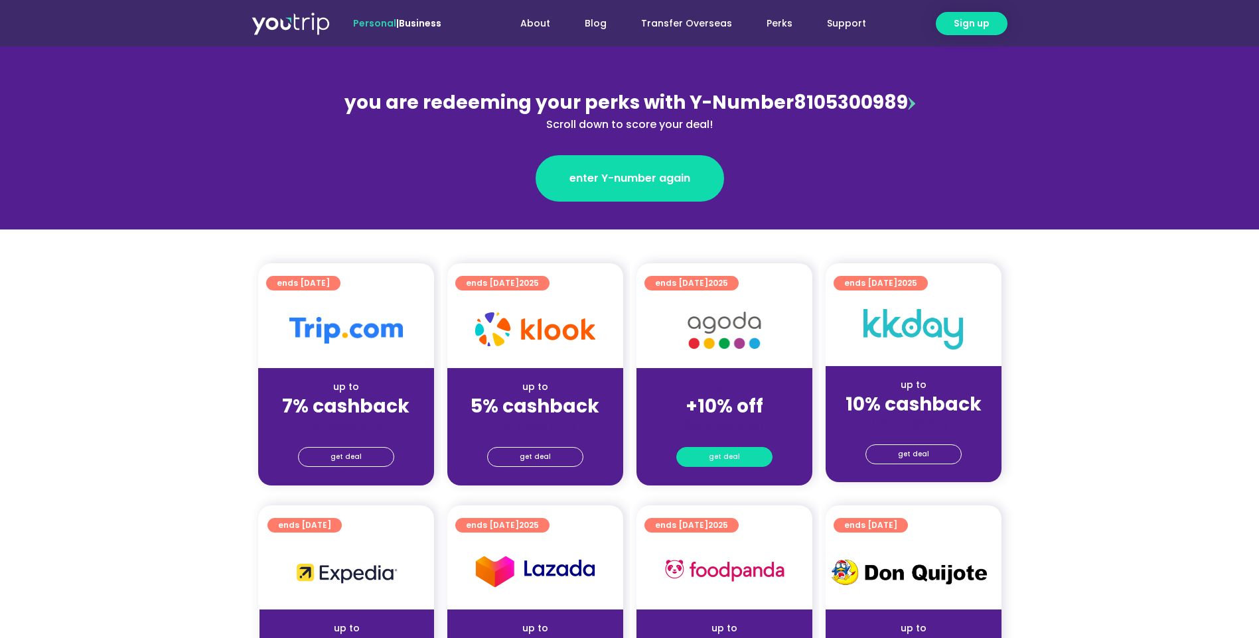
click at [726, 459] on span "get deal" at bounding box center [724, 457] width 31 height 19
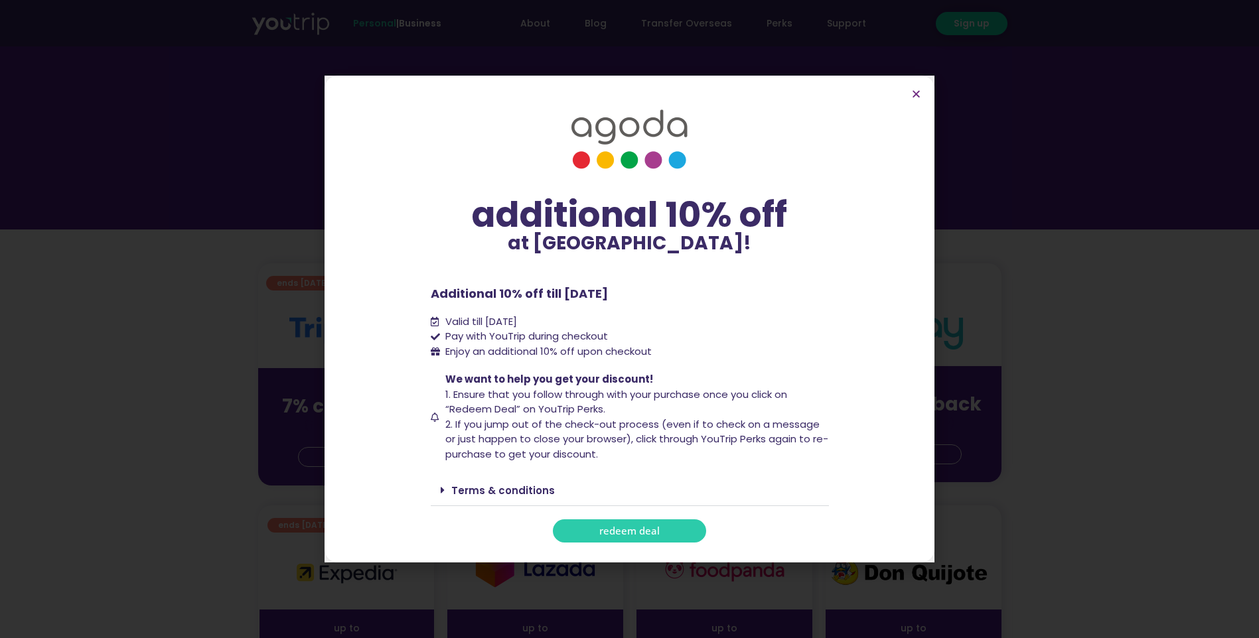
click at [634, 539] on link "redeem deal" at bounding box center [629, 531] width 153 height 23
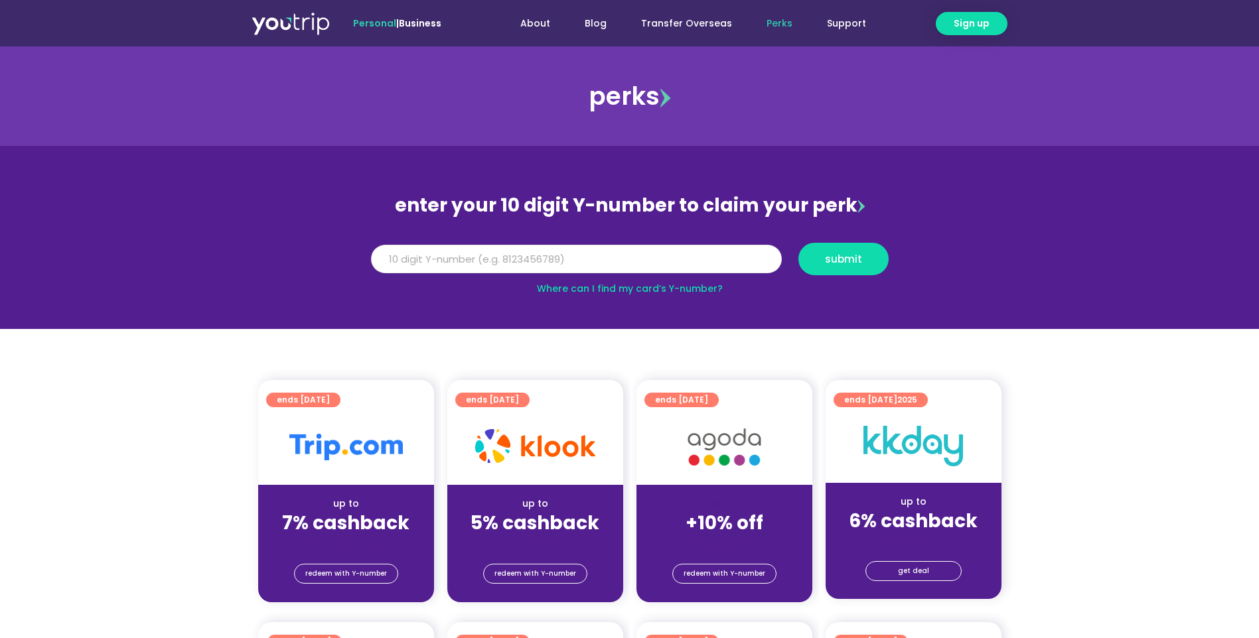
click at [576, 261] on input "Y Number" at bounding box center [576, 259] width 411 height 29
paste input "8105300989"
type input "8105300989"
click at [832, 263] on span "submit" at bounding box center [843, 259] width 37 height 10
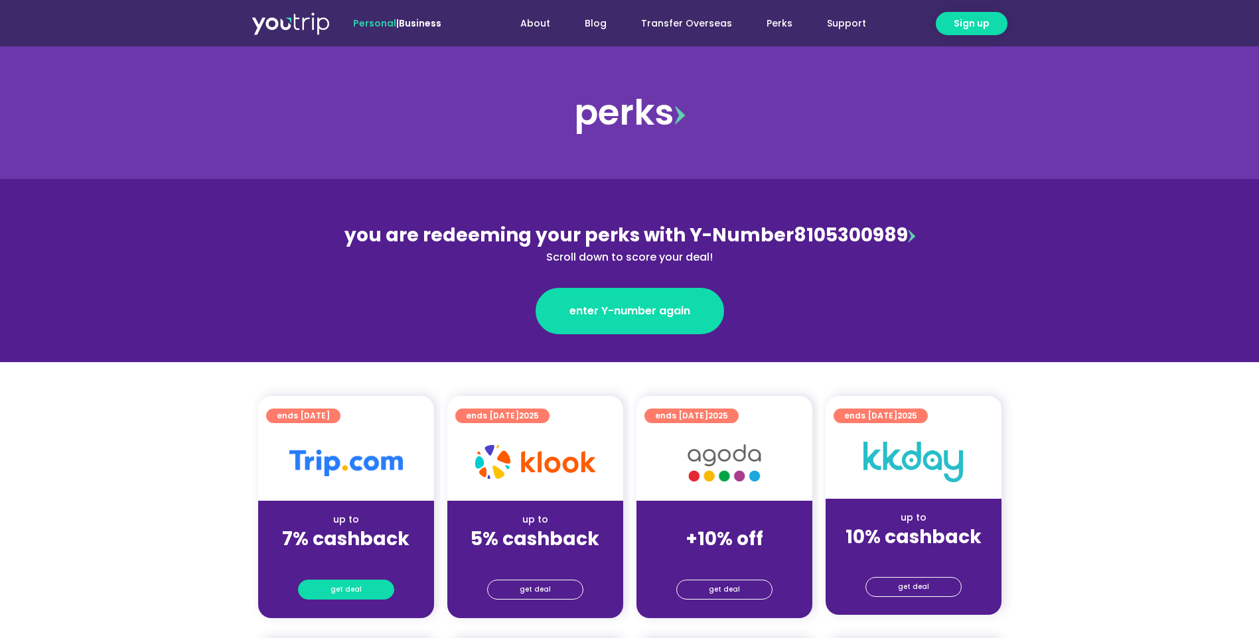
click at [350, 593] on span "get deal" at bounding box center [345, 590] width 31 height 19
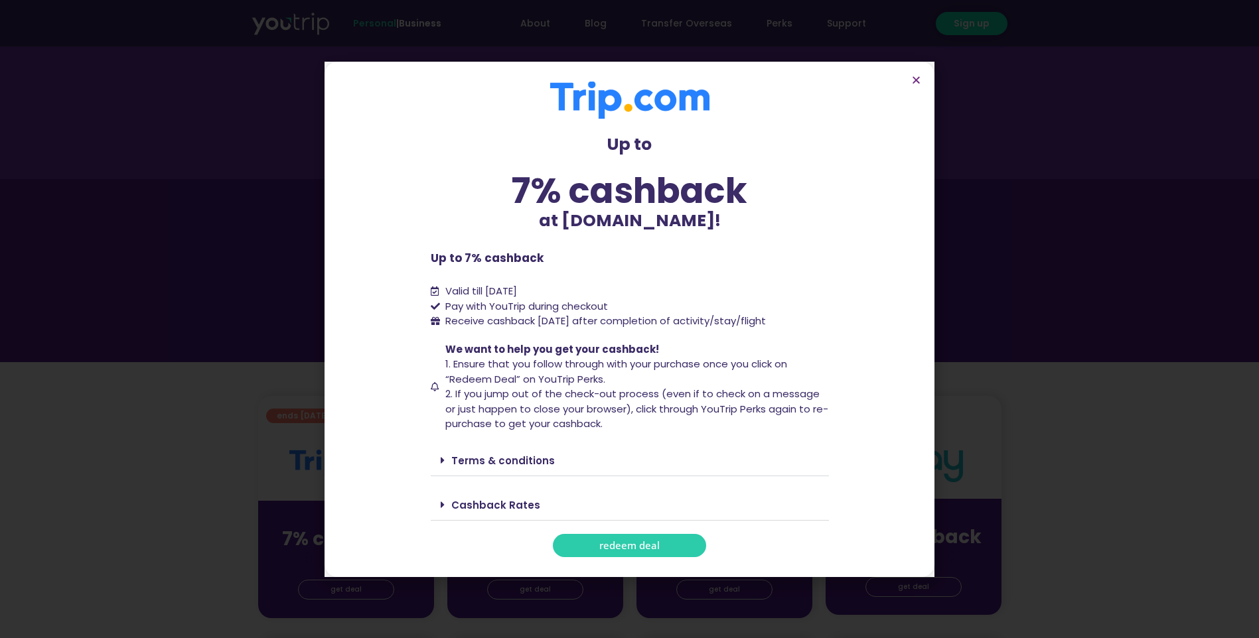
click at [626, 548] on span "redeem deal" at bounding box center [629, 546] width 60 height 10
